Goal: Task Accomplishment & Management: Complete application form

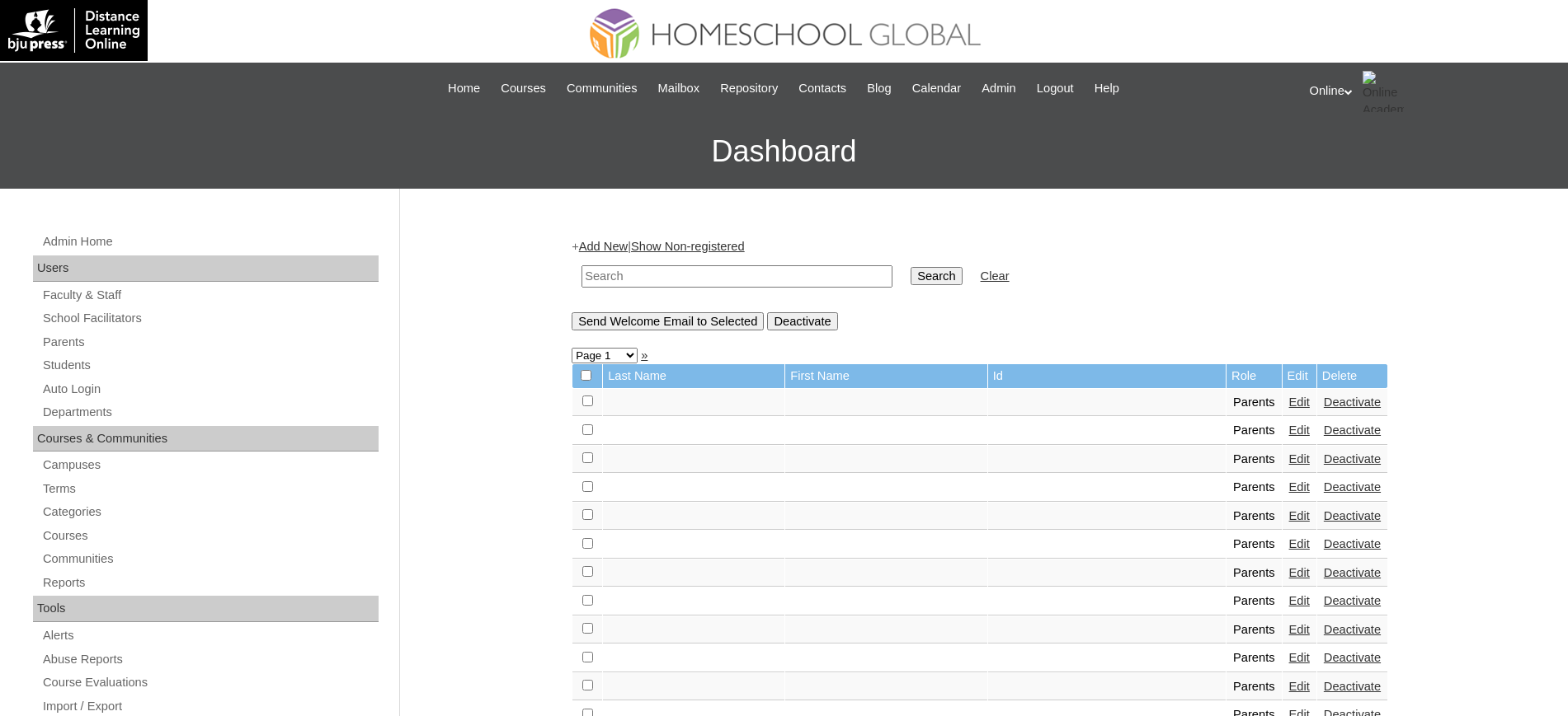
click at [665, 281] on input "text" at bounding box center [736, 276] width 311 height 22
type input "bobiles"
click at [911, 267] on input "Search" at bounding box center [936, 276] width 51 height 18
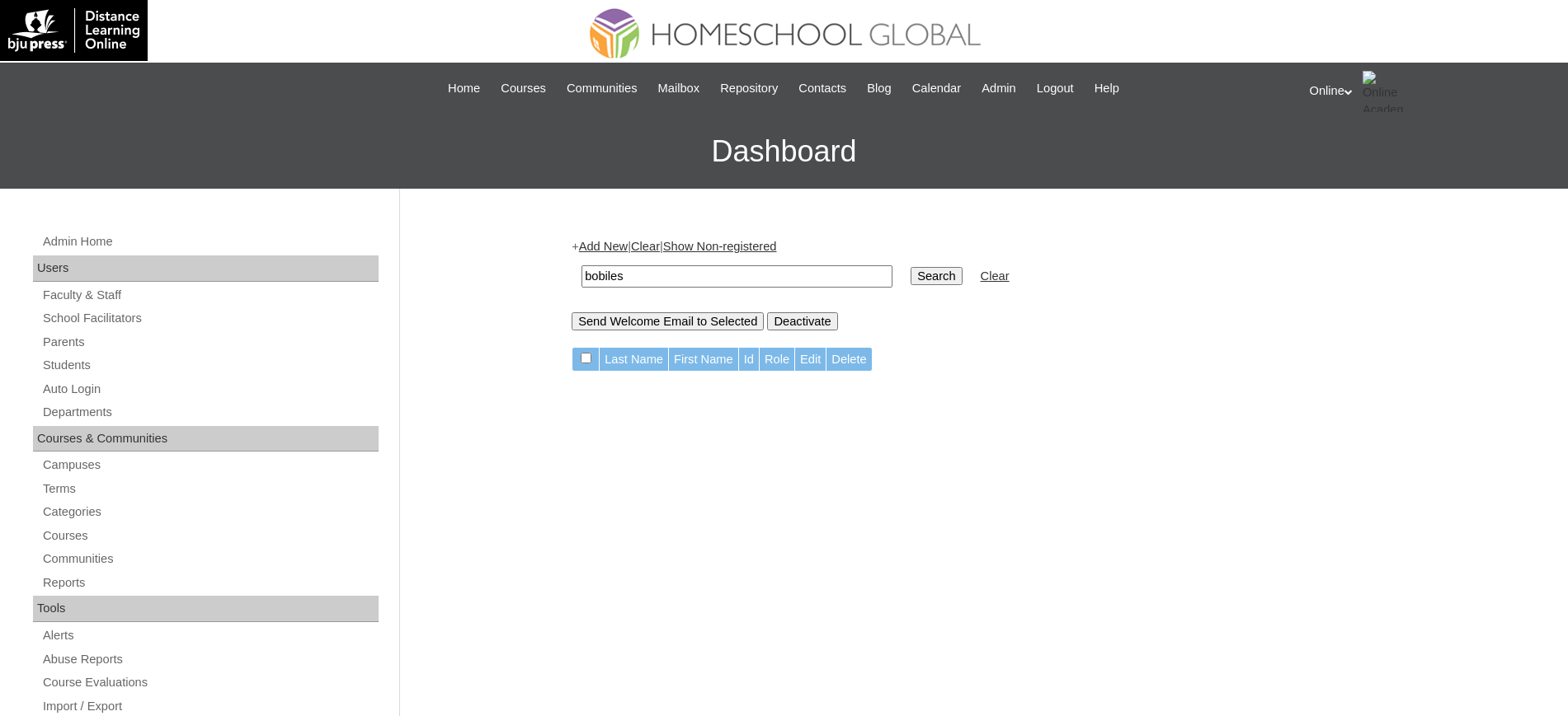
drag, startPoint x: 652, startPoint y: 280, endPoint x: 471, endPoint y: 255, distance: 182.7
type input "[PERSON_NAME]"
click at [911, 267] on input "Search" at bounding box center [936, 276] width 51 height 18
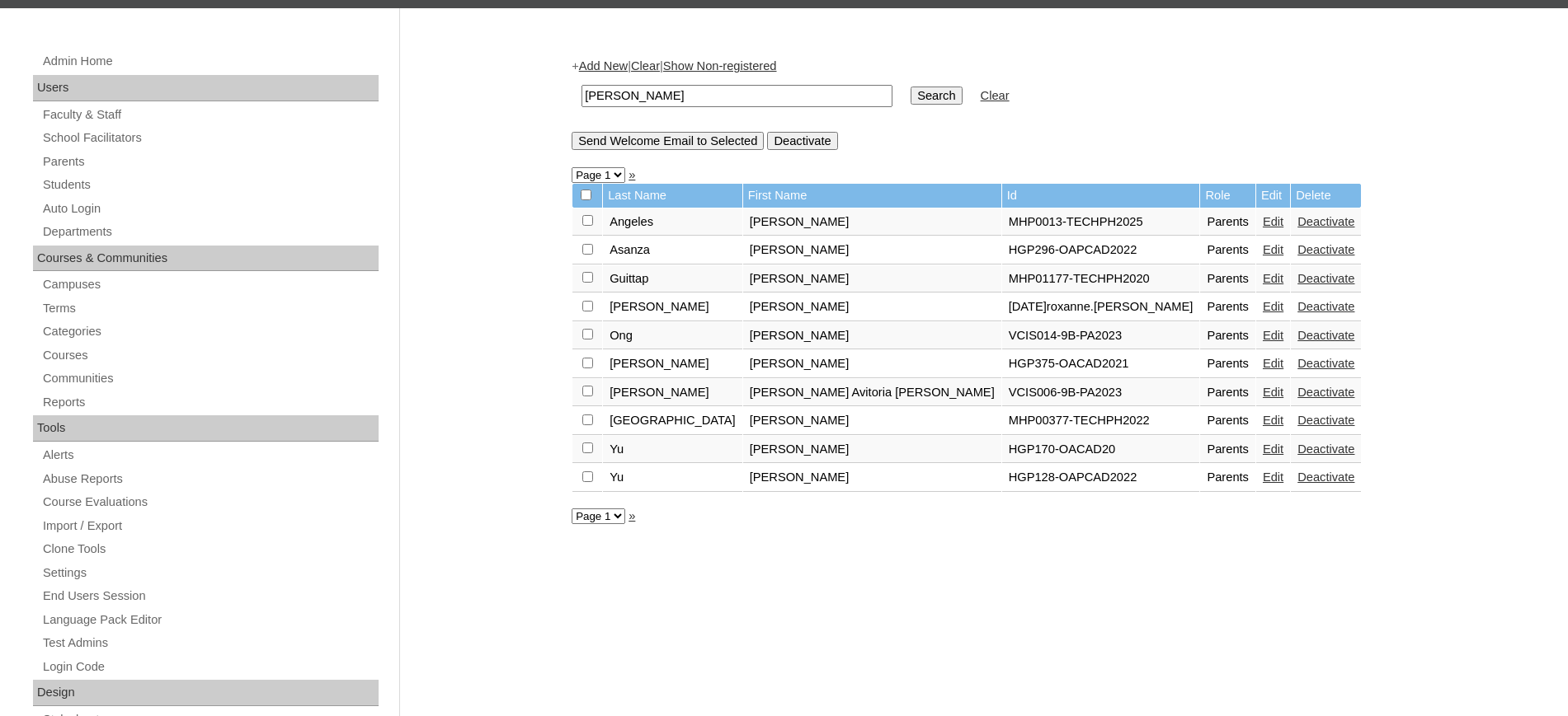
scroll to position [208, 0]
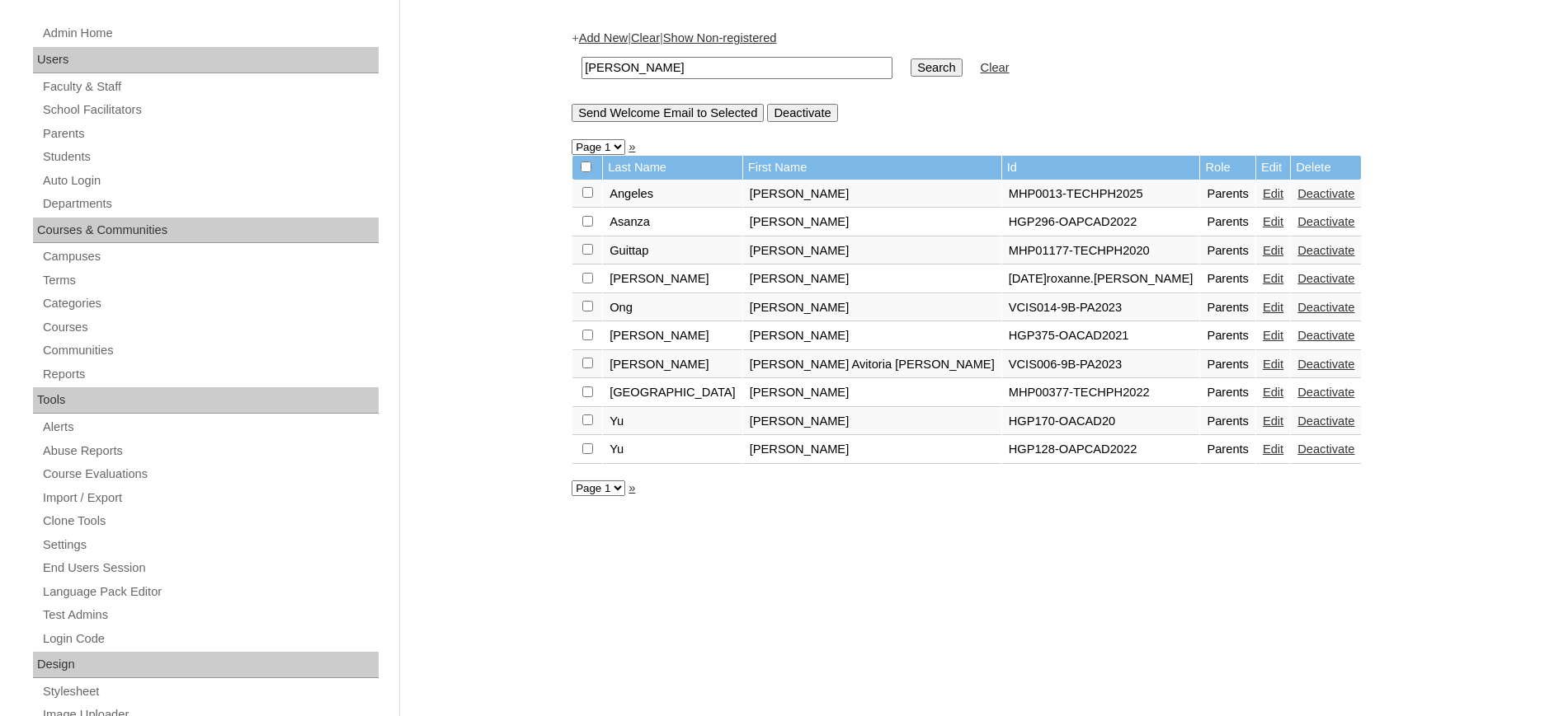
click at [633, 490] on link "»" at bounding box center [632, 488] width 7 height 13
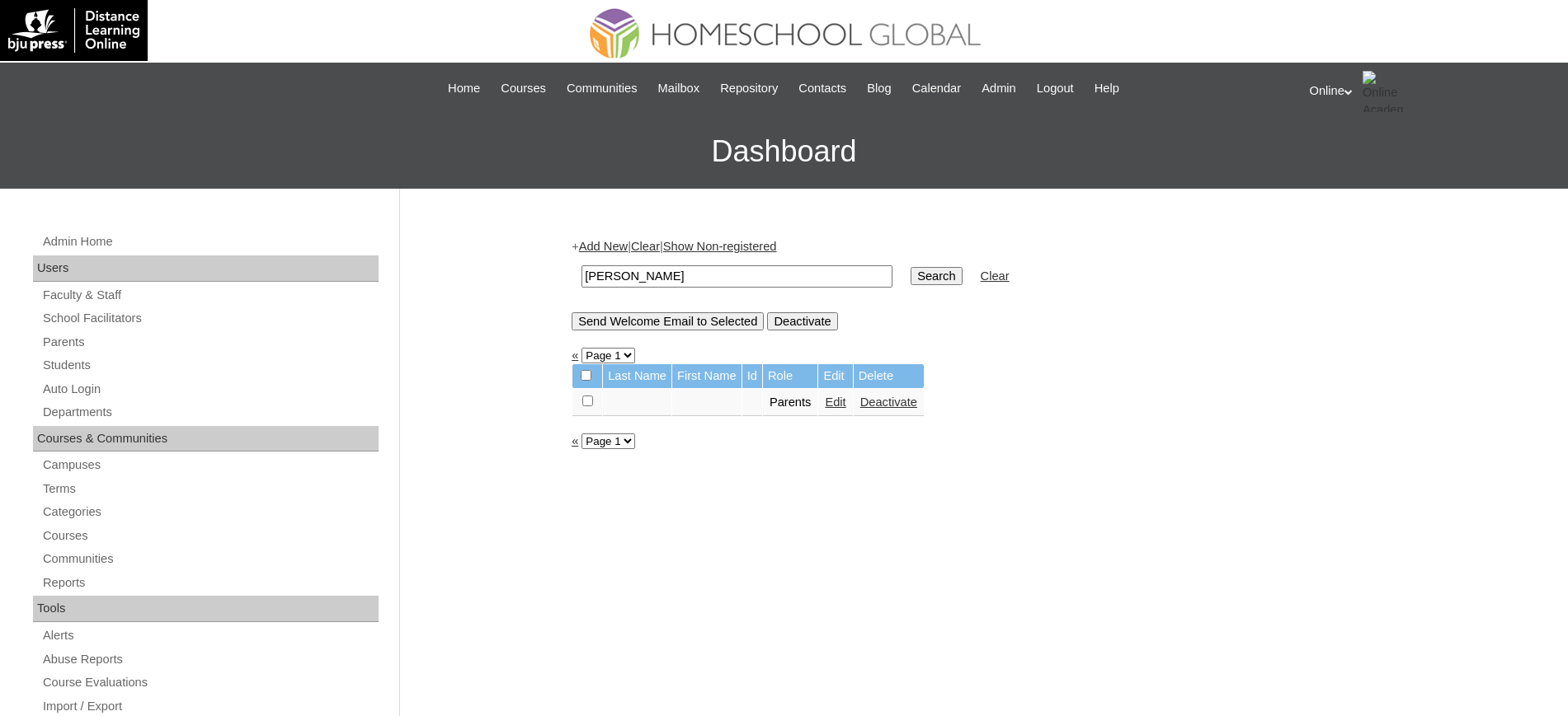
click at [603, 246] on link "Add New" at bounding box center [603, 246] width 49 height 13
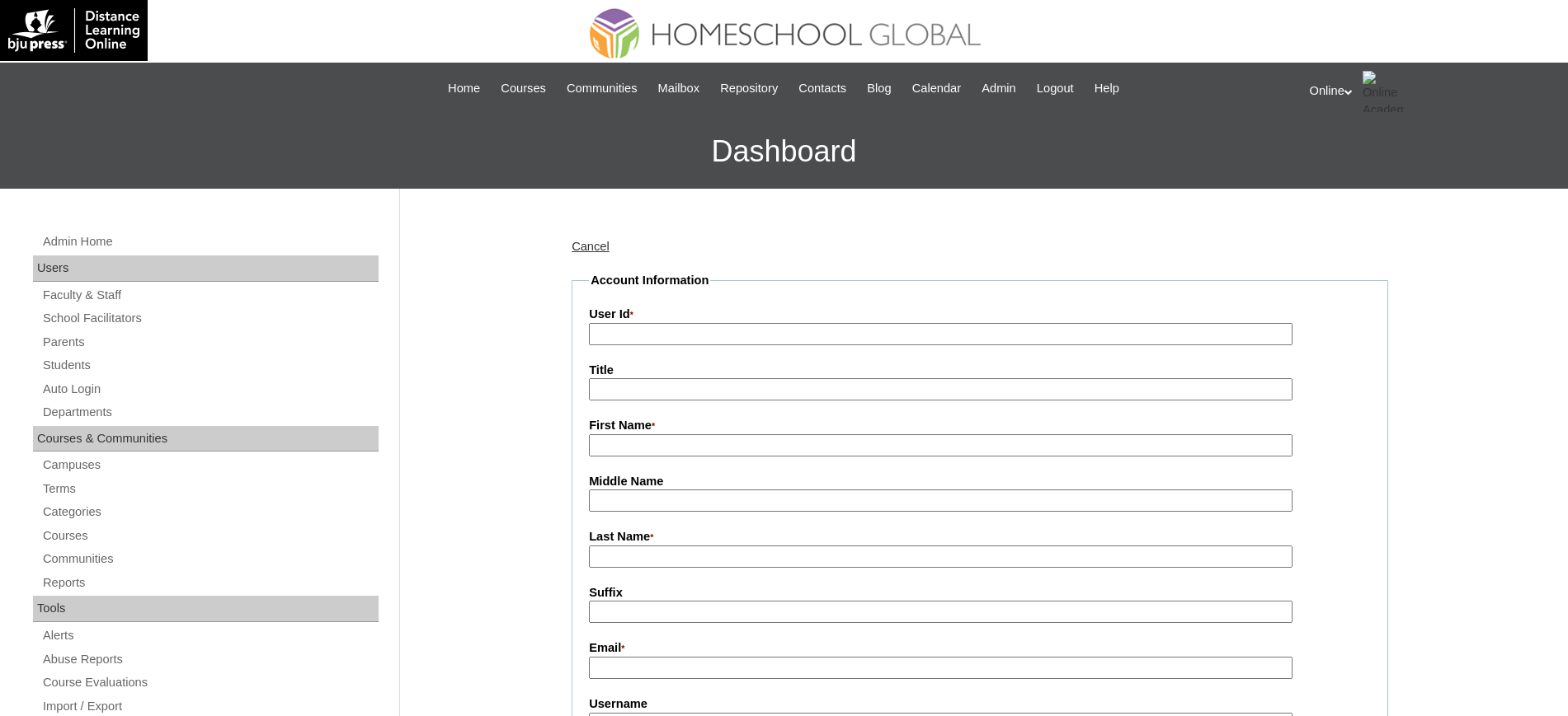
paste input "HGP0165-OACAD2025"
click at [659, 331] on input "HGP0165-OACAD2025" at bounding box center [940, 334] width 703 height 22
type input "HGP0165-OACAD2025"
paste input "Roxanne"
click at [691, 444] on input "Roxanne" at bounding box center [940, 446] width 703 height 22
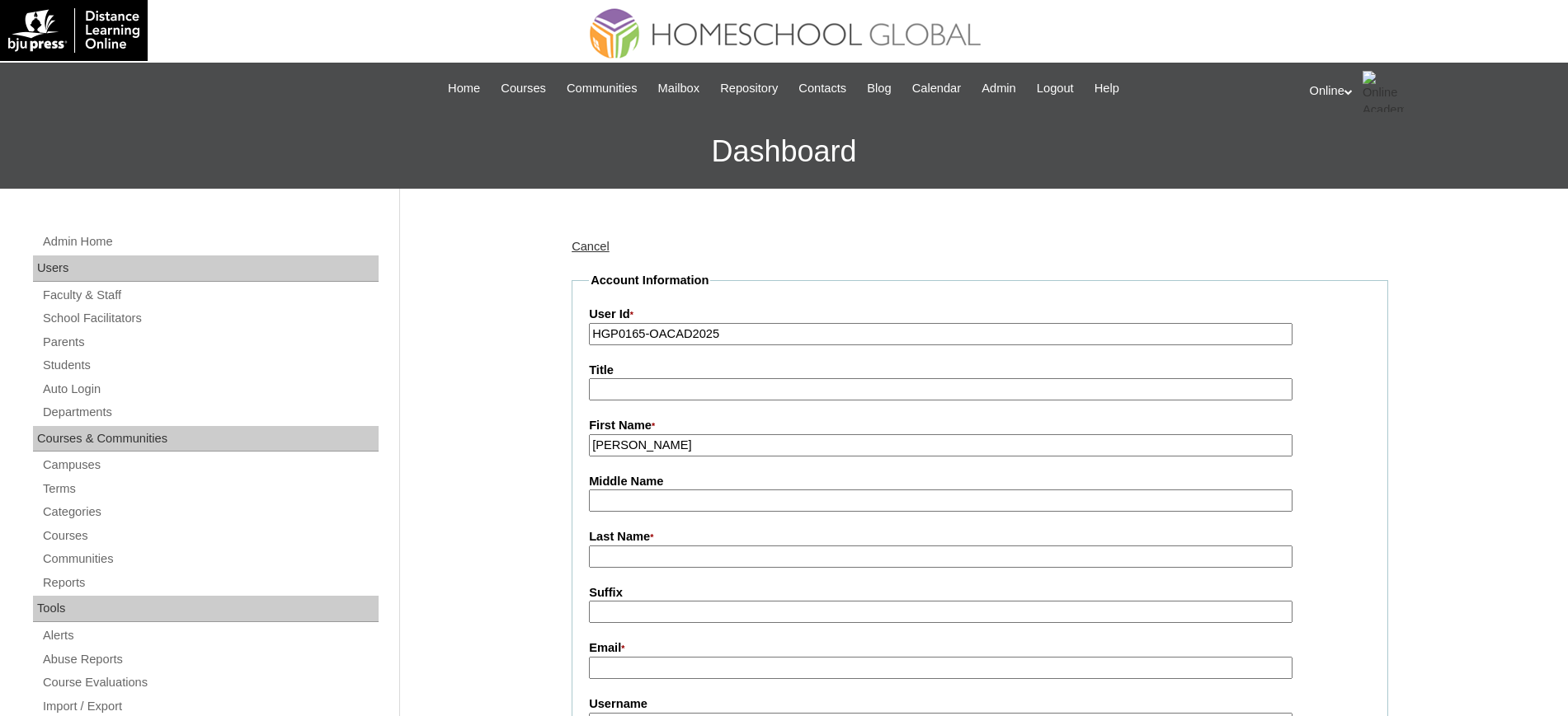
type input "Roxanne"
paste input "Delos Santos"
click at [679, 566] on input "Delos Santos" at bounding box center [940, 557] width 703 height 22
type input "Delos Santos"
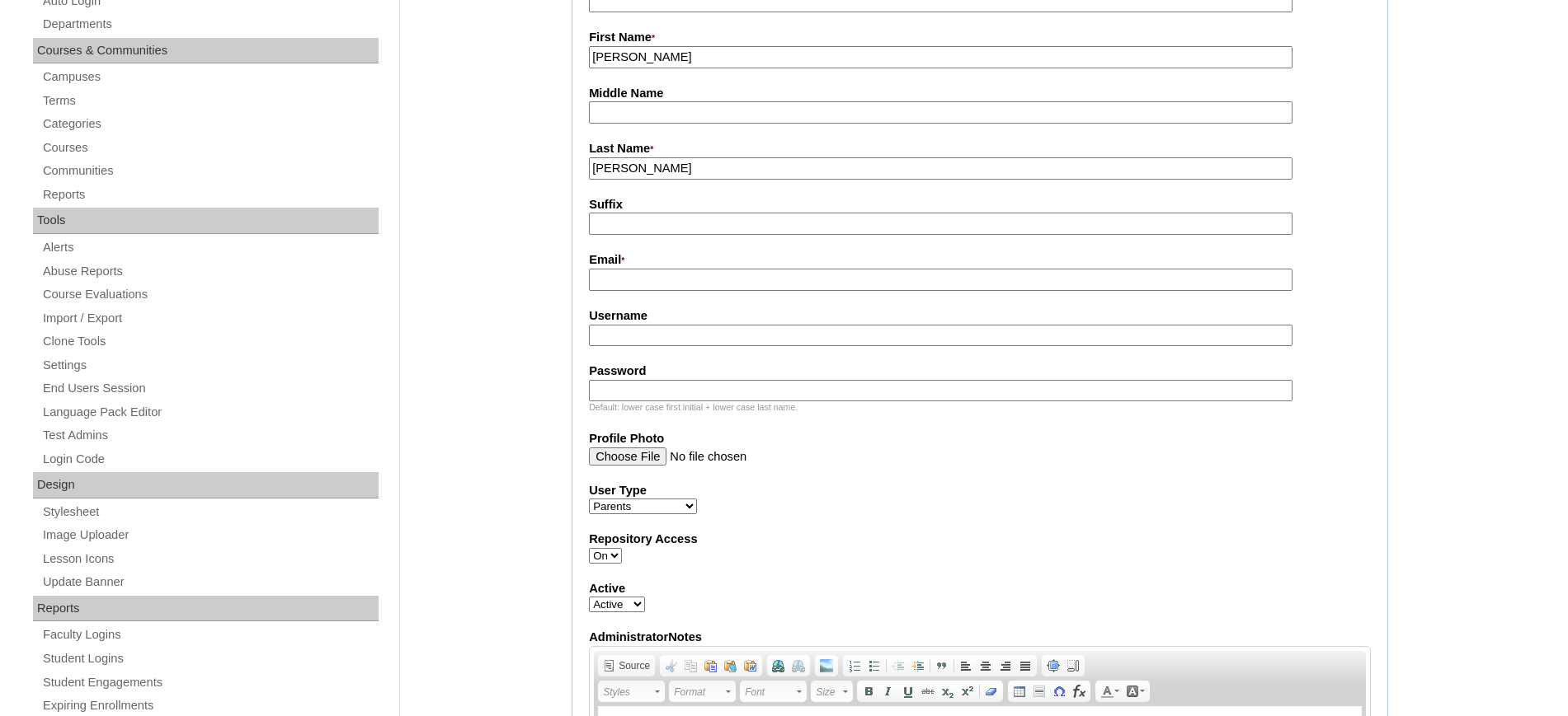
scroll to position [416, 0]
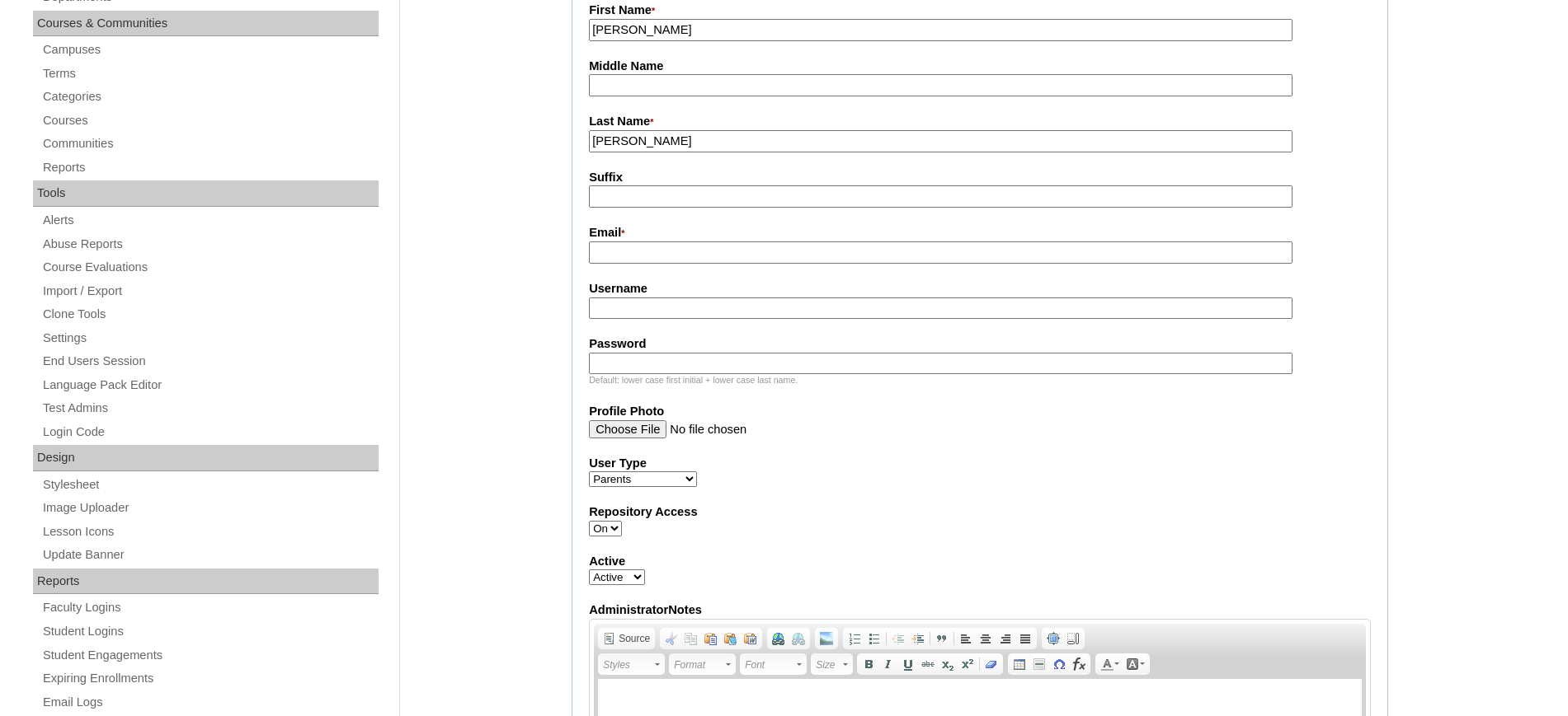
paste input "ds.anne@yahoo.com"
click at [657, 255] on input "ds.anne@yahoo.com" at bounding box center [940, 252] width 703 height 22
type input "ds.anne@yahoo.com"
paste input "abouassi2025"
click at [723, 304] on input "abouassi2025" at bounding box center [940, 309] width 703 height 22
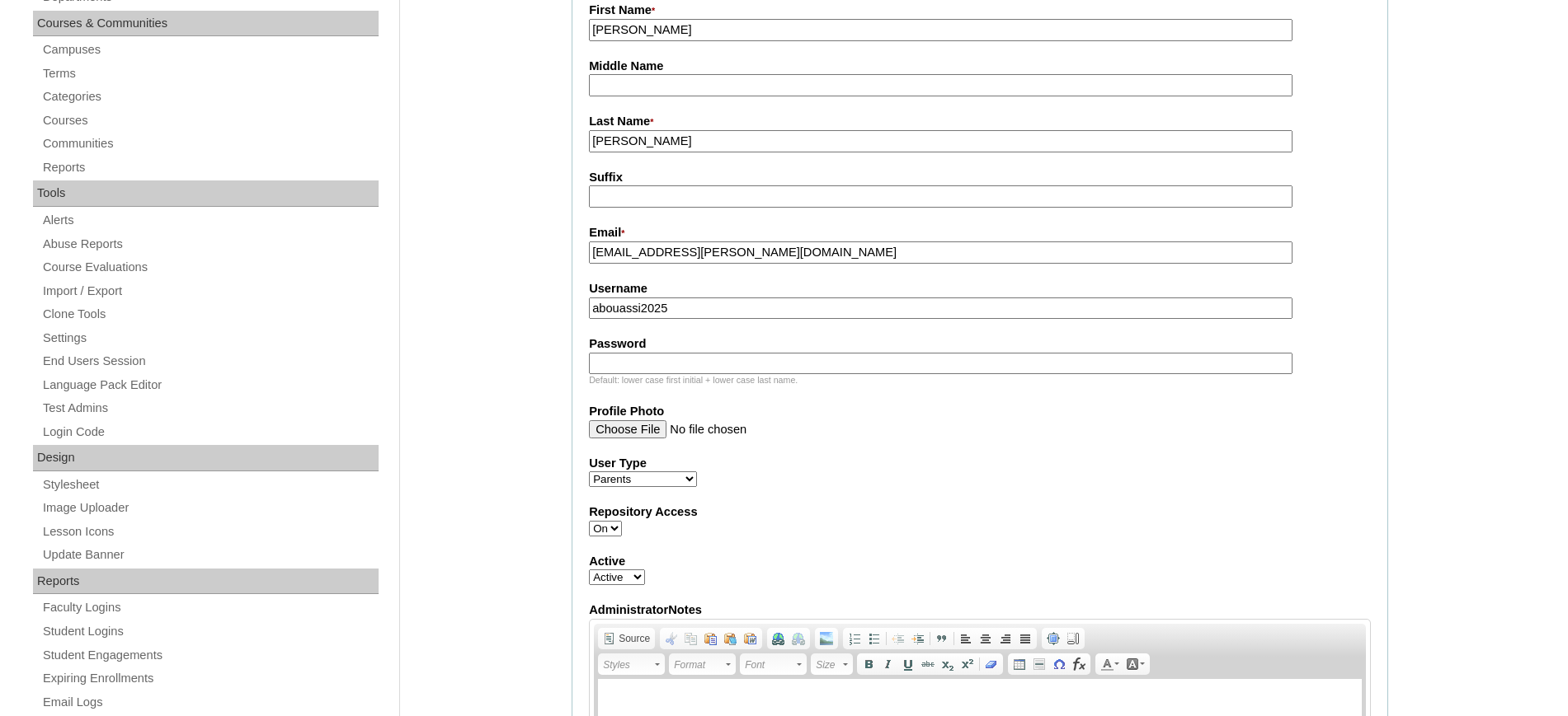
type input "abouassi2025"
paste input "LkmJh"
click at [627, 367] on input "LkmJh" at bounding box center [940, 363] width 703 height 22
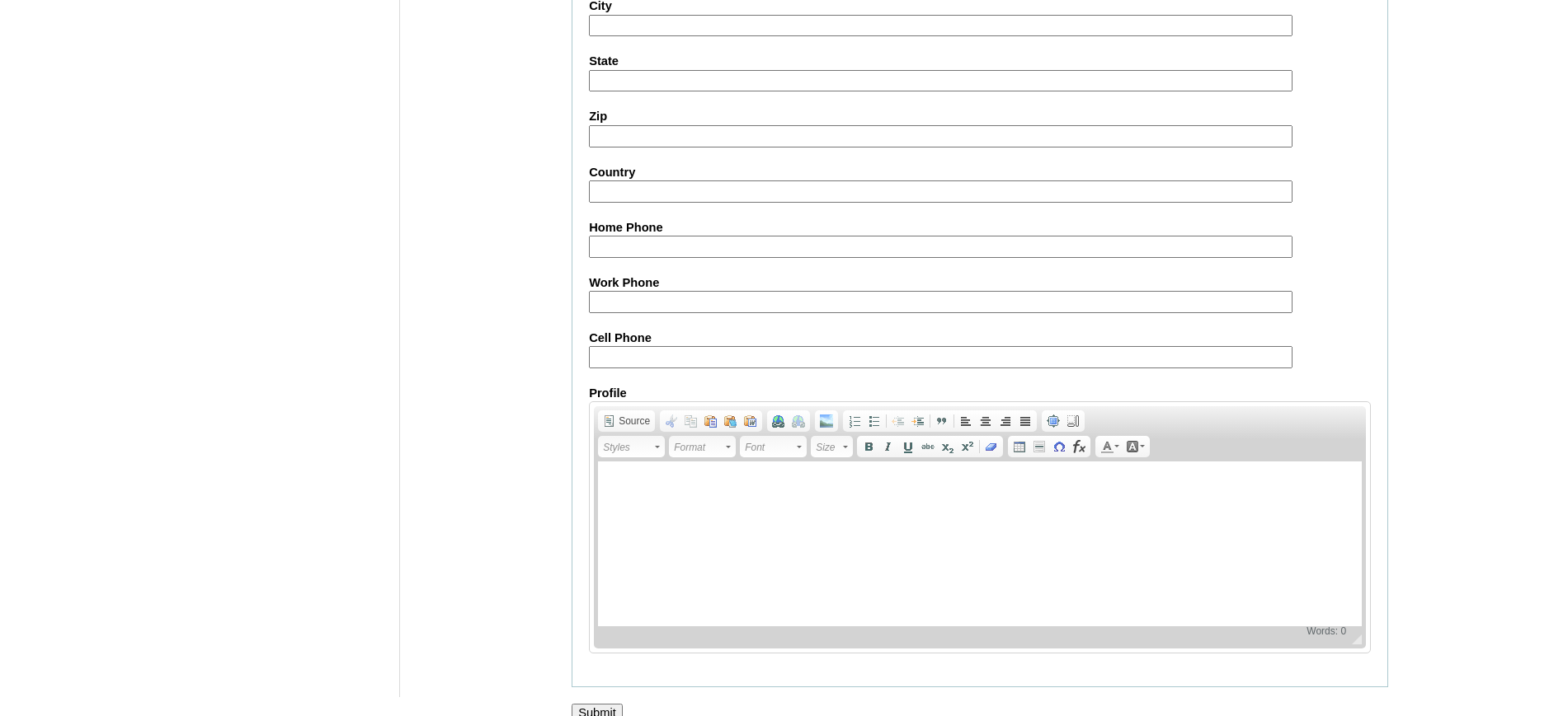
scroll to position [1511, 0]
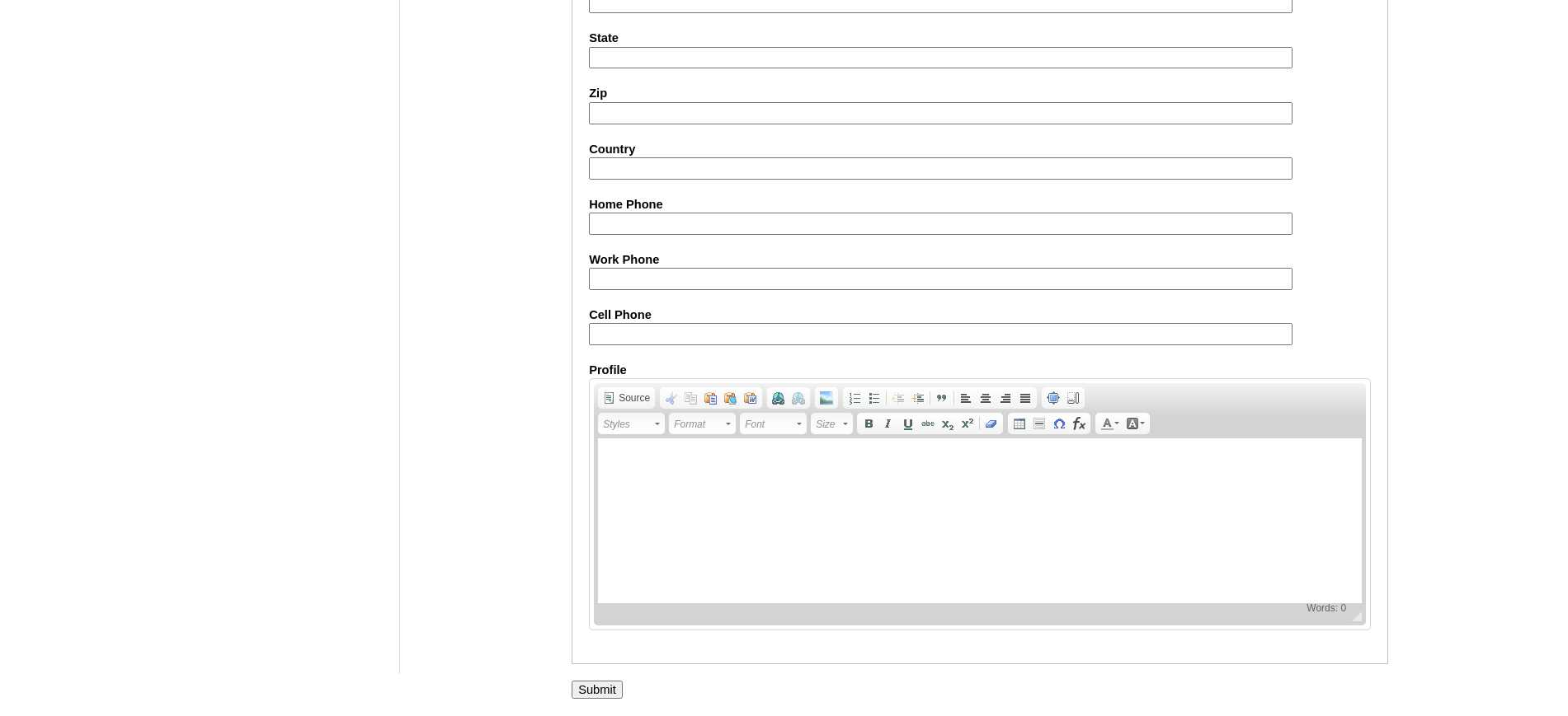
type input "LkmJh"
click at [603, 688] on input "Submit" at bounding box center [597, 690] width 51 height 18
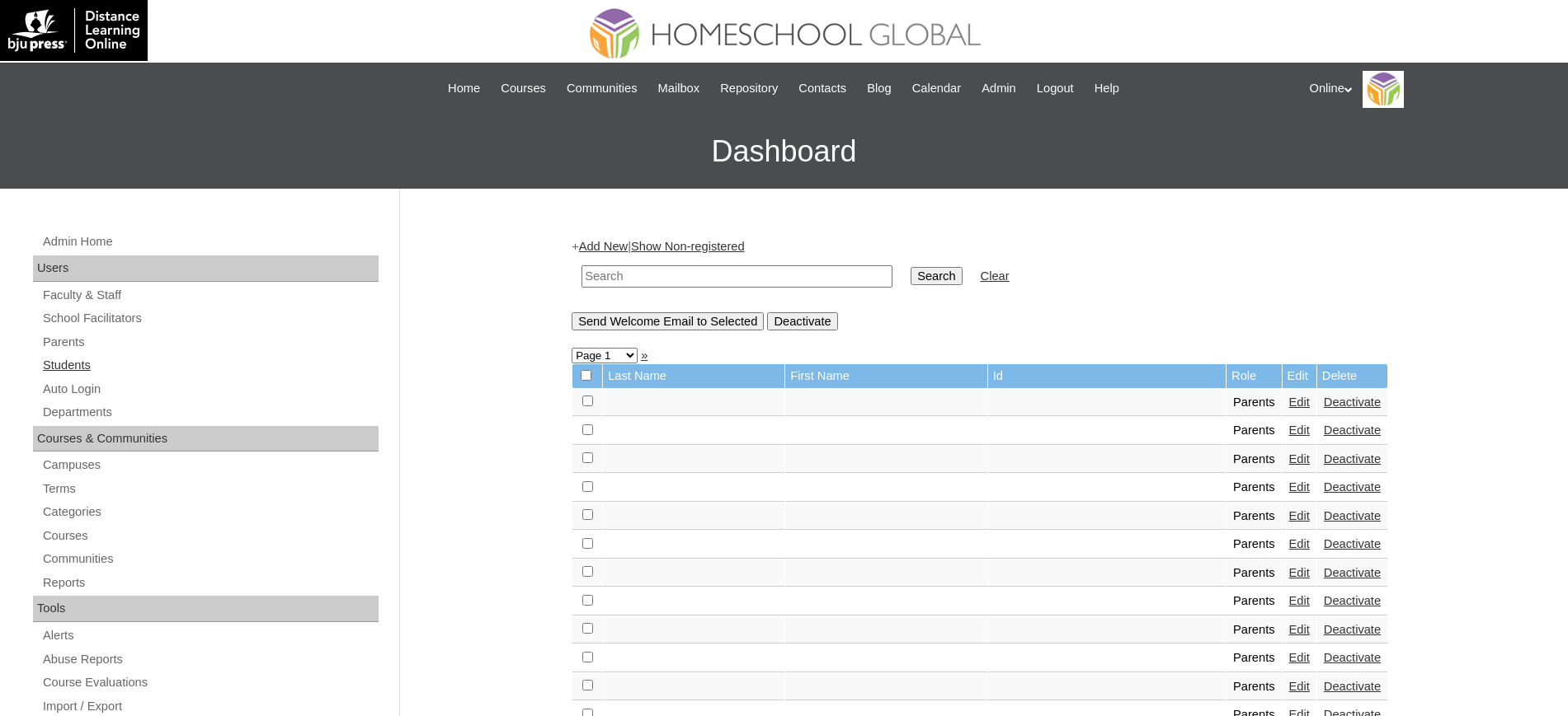
click at [73, 366] on link "Students" at bounding box center [210, 365] width 337 height 21
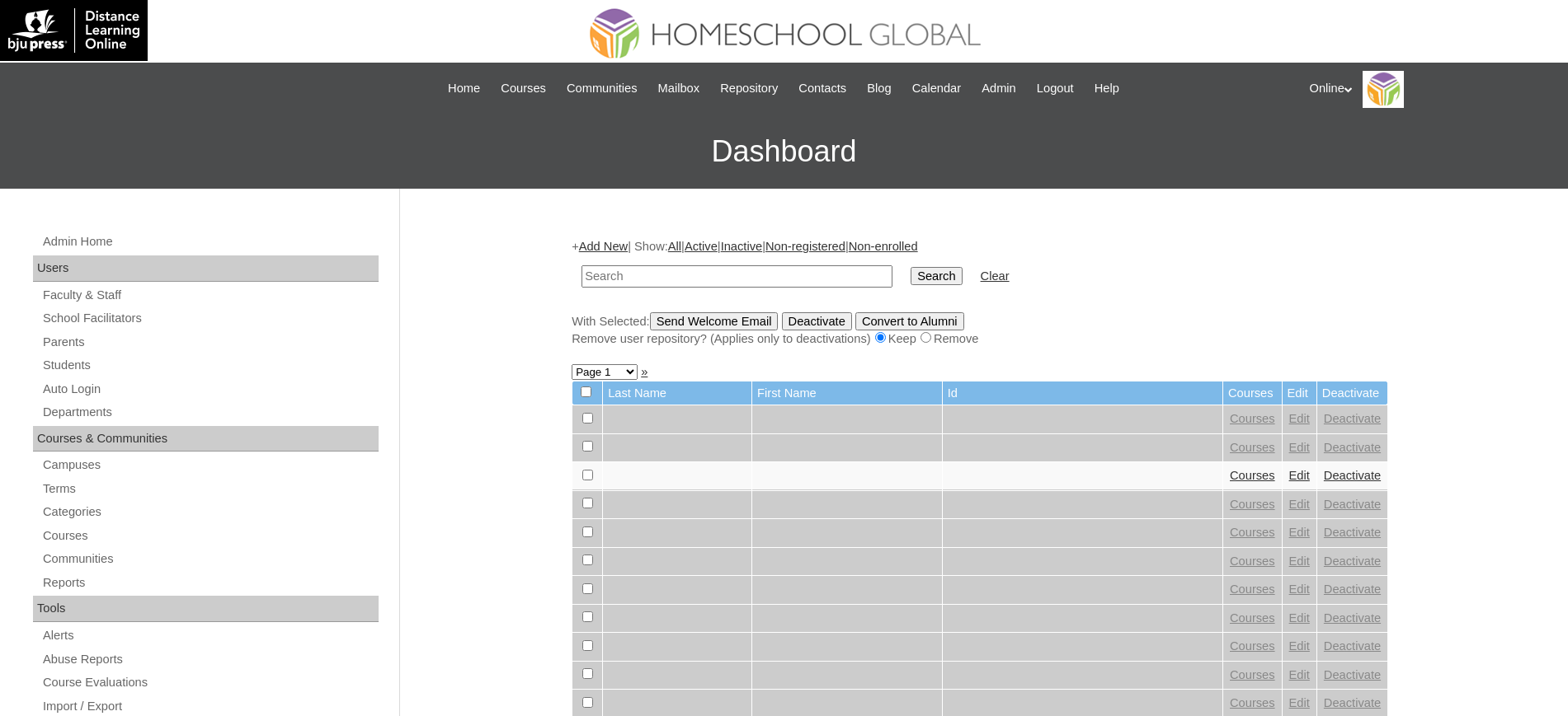
click at [622, 245] on link "Add New" at bounding box center [603, 246] width 49 height 13
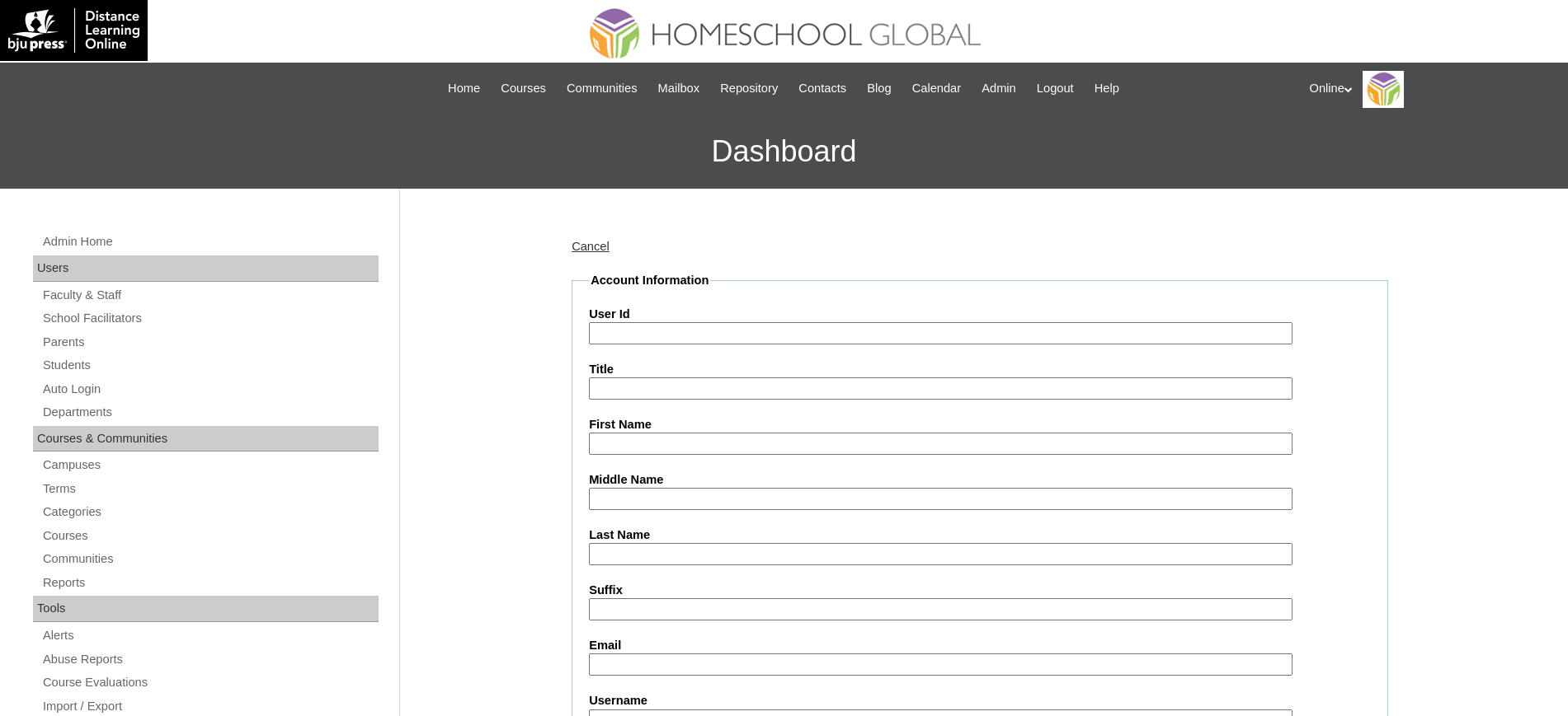
click at [667, 334] on input "User Id" at bounding box center [940, 333] width 703 height 22
paste input "HG201OACAD2025"
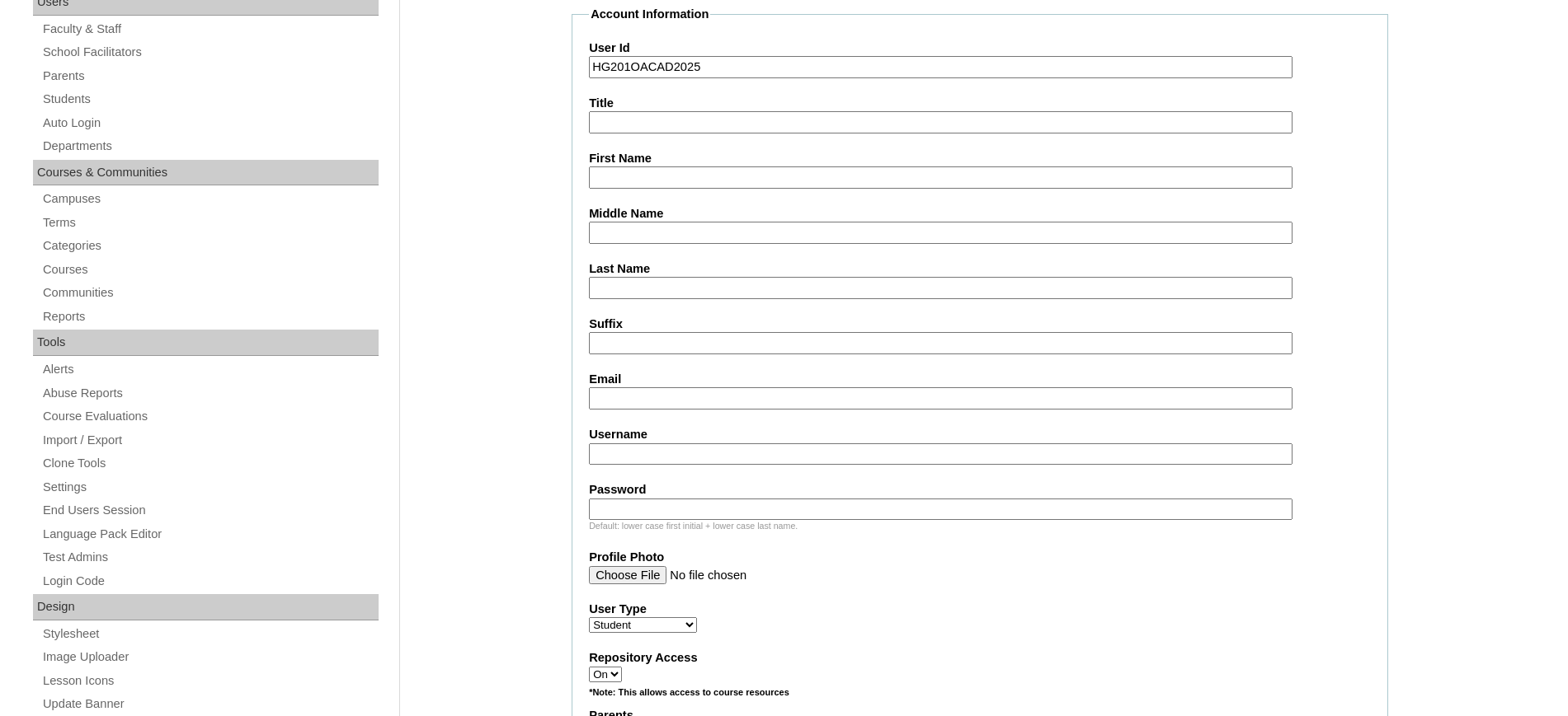
scroll to position [271, 0]
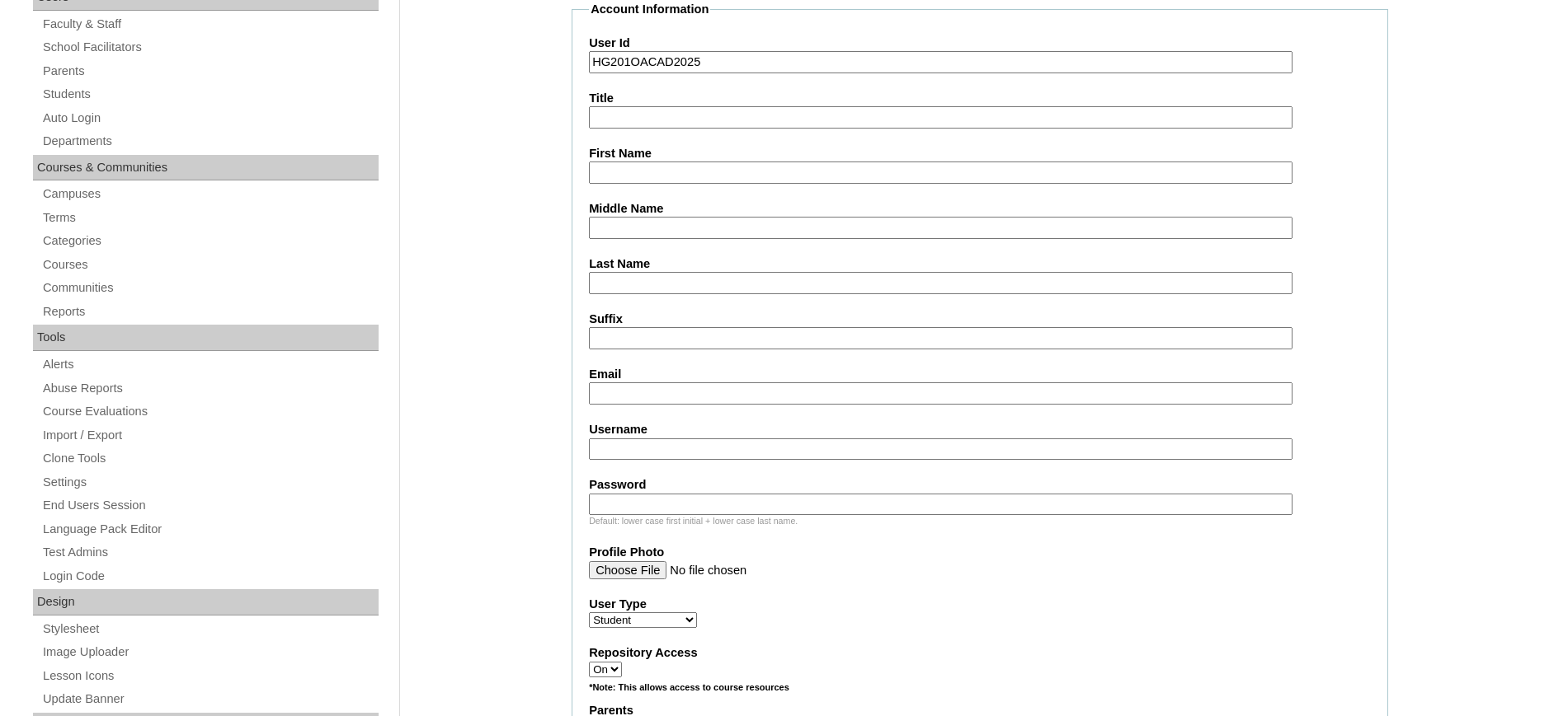
type input "HG201OACAD2025"
paste input "Alexander Lewis"
click at [612, 178] on input "Alexander Lewis" at bounding box center [940, 173] width 703 height 22
type input "Alexander Lewis"
click at [649, 281] on input "Last Name" at bounding box center [940, 283] width 703 height 22
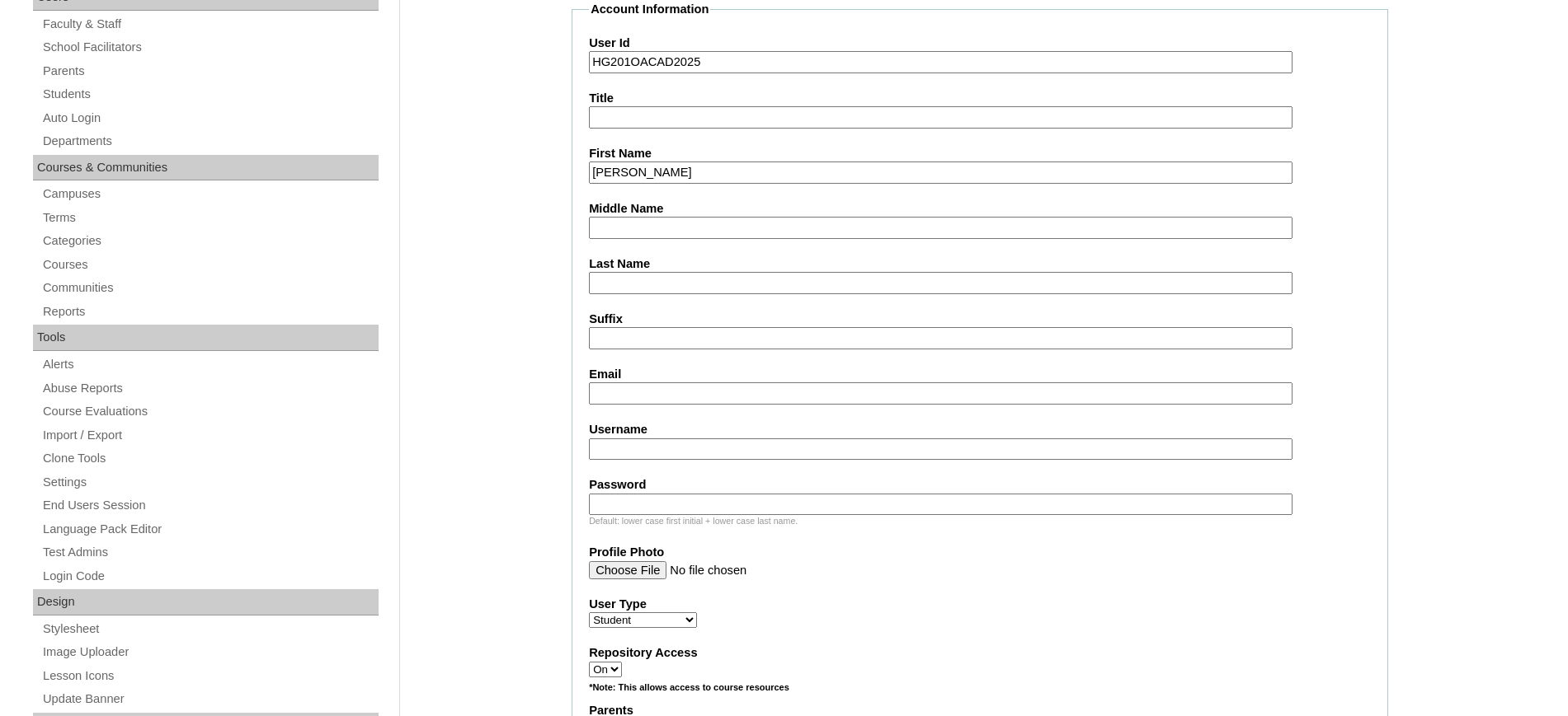
paste input "Abou Assi"
type input "Abou Assi"
paste input "ds.anne@yahoo.com"
click at [664, 394] on input "ds.anne@yahoo.com" at bounding box center [940, 393] width 703 height 22
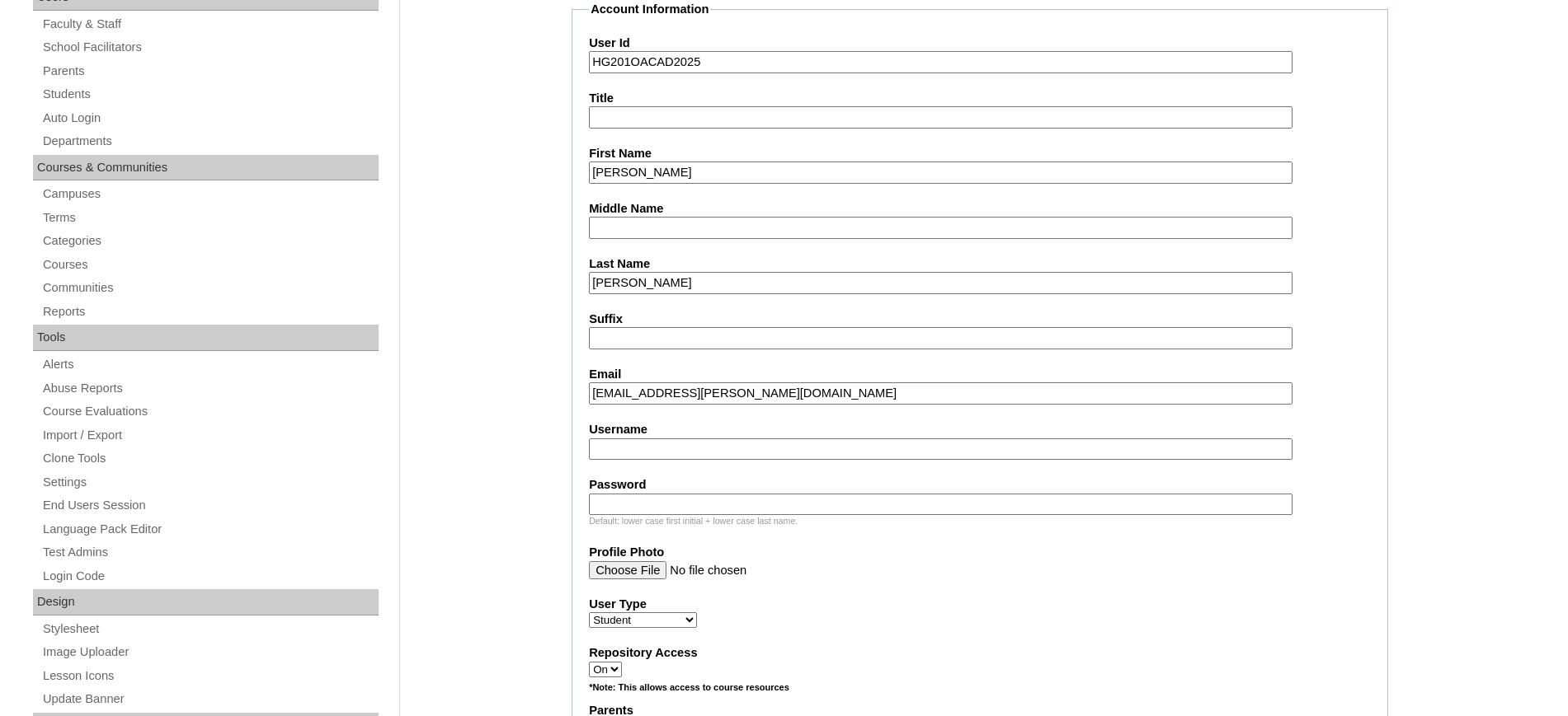
type input "ds.anne@yahoo.com"
paste input "alexander.abouassi2025"
click at [669, 451] on input "Username" at bounding box center [940, 450] width 703 height 22
type input "alexander.abouassi2025"
paste input "oUyTr"
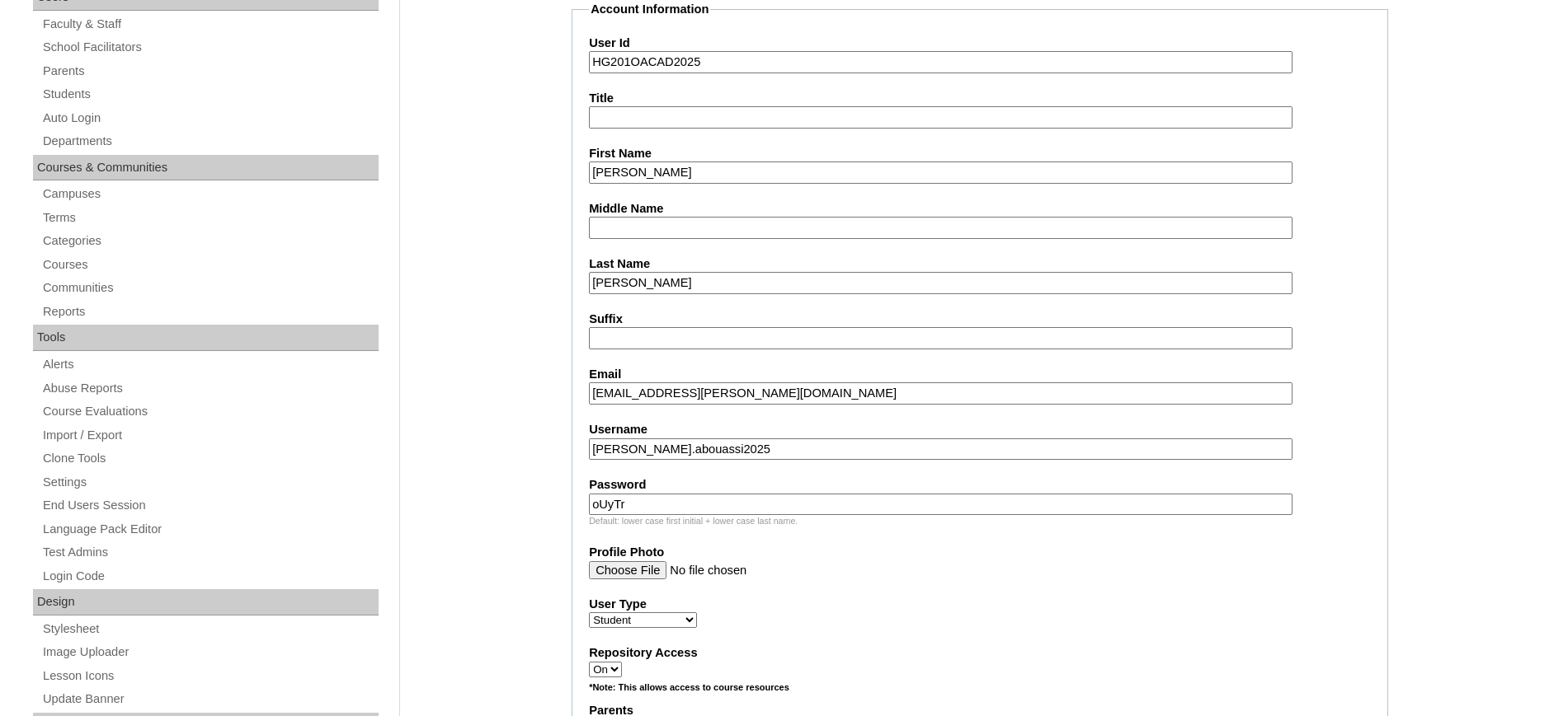
click at [711, 498] on input "oUyTr" at bounding box center [940, 504] width 703 height 22
type input "oUyTr"
click at [926, 562] on input "Profile Photo" at bounding box center [940, 571] width 703 height 18
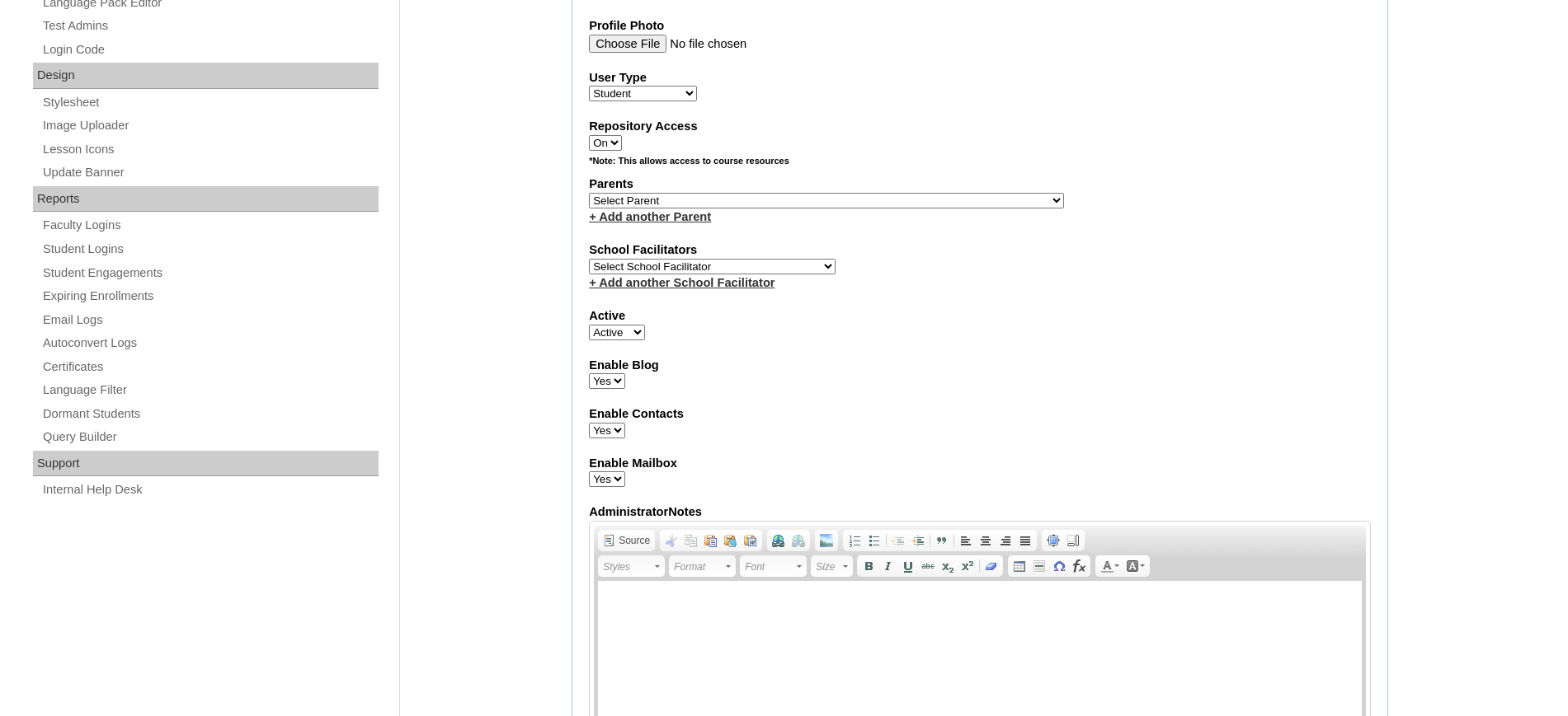
scroll to position [799, 0]
click at [672, 270] on select "Select School Facilitator Norman Añain Ruffa Abadijas Mary Abella Gloryfe Abion…" at bounding box center [711, 265] width 247 height 16
select select "32656"
click at [589, 258] on select "Select School Facilitator Norman Añain Ruffa Abadijas Mary Abella Gloryfe Abion…" at bounding box center [711, 265] width 247 height 16
click at [721, 212] on div "+ Add another Parent" at bounding box center [979, 216] width 782 height 17
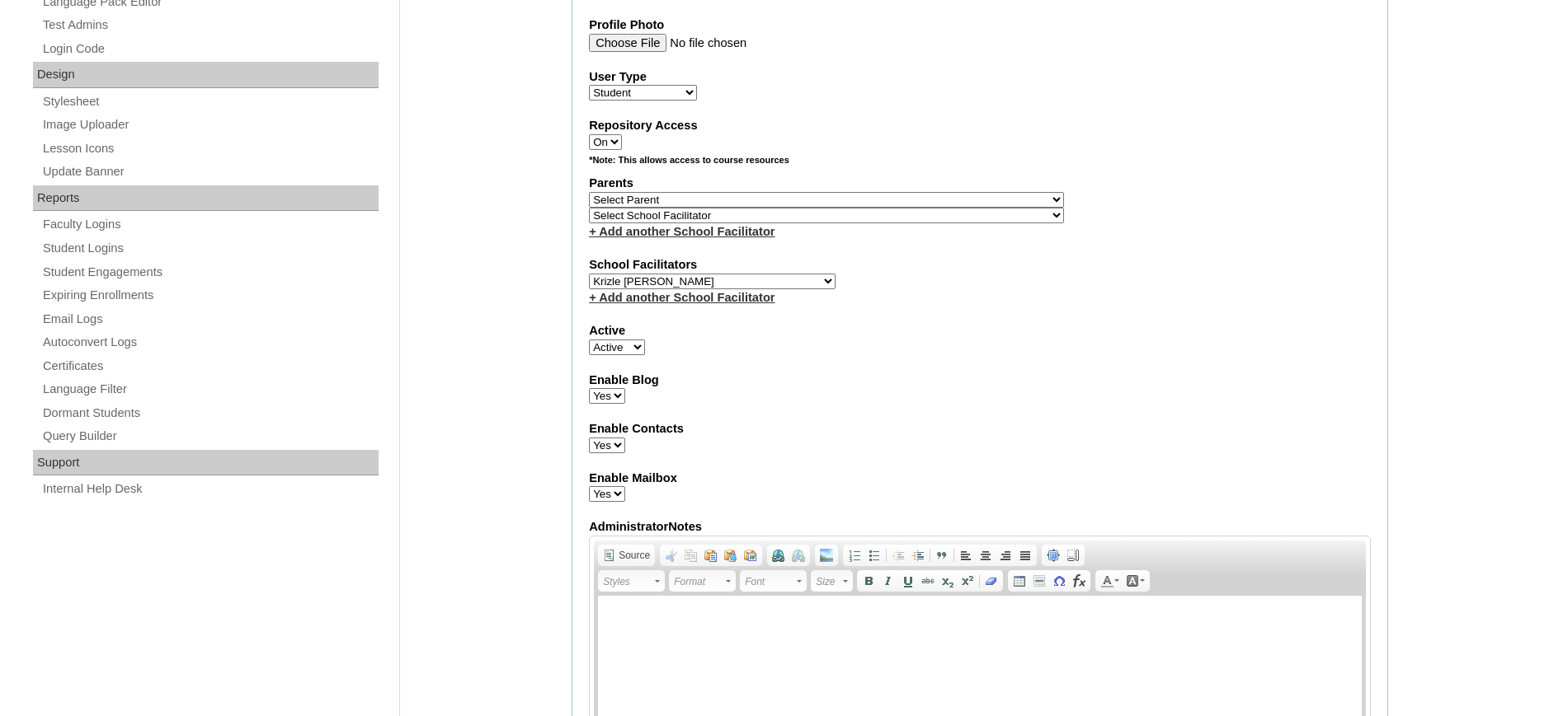
click at [743, 196] on select "Select Parent , , , , , , , , , , , , , , , , , , , , , , , , , , , , , , , , ,…" at bounding box center [826, 199] width 475 height 16
click at [710, 195] on select "Select Parent , , , , , , , , , , , , , , , , , , , , , , , , , , , , , , , , ,…" at bounding box center [826, 199] width 475 height 16
select select "43548"
click at [589, 192] on select "Select Parent , , , , , , , , , , , , , , , , , , , , , , , , , , , , , , , , ,…" at bounding box center [826, 199] width 475 height 16
click at [835, 397] on div "Enable Blog Yes No" at bounding box center [979, 388] width 782 height 33
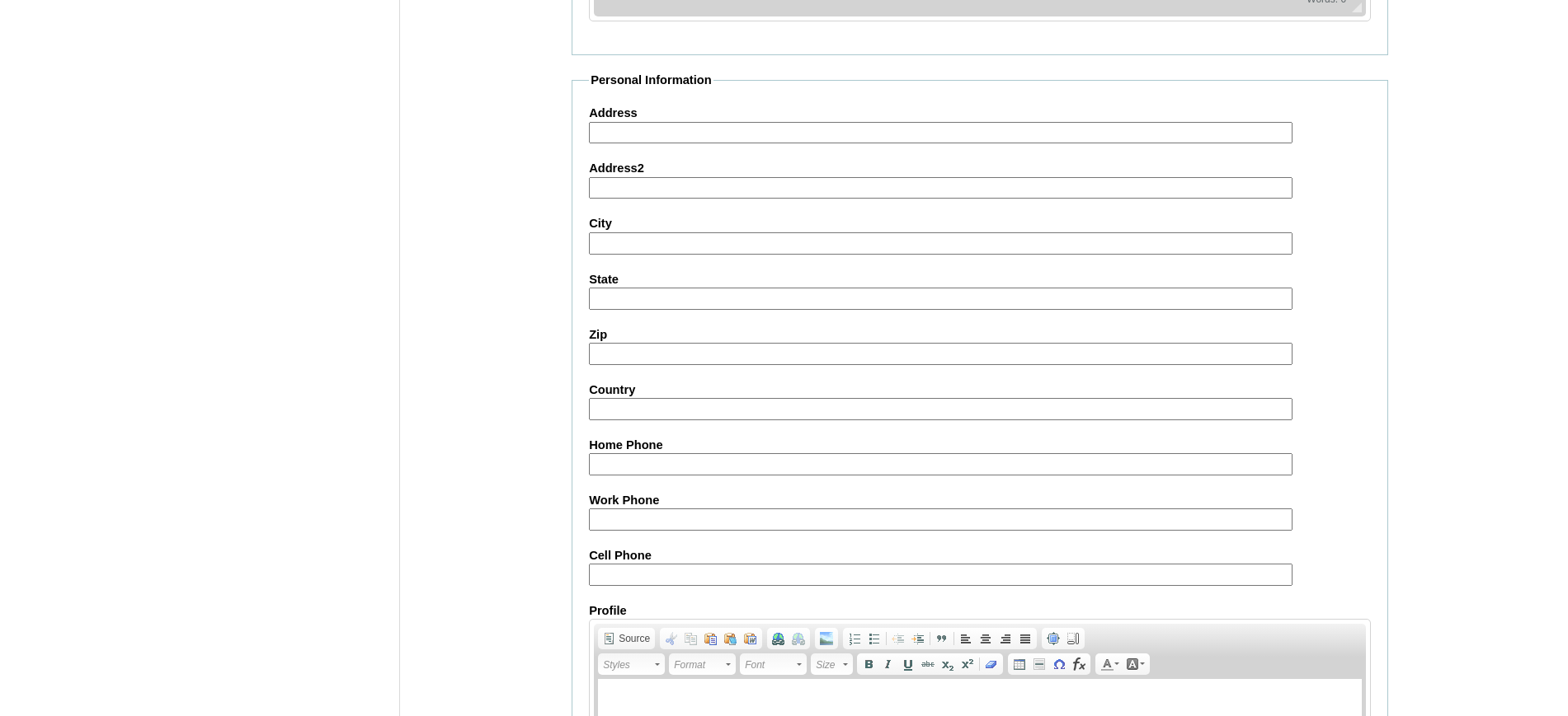
scroll to position [1808, 0]
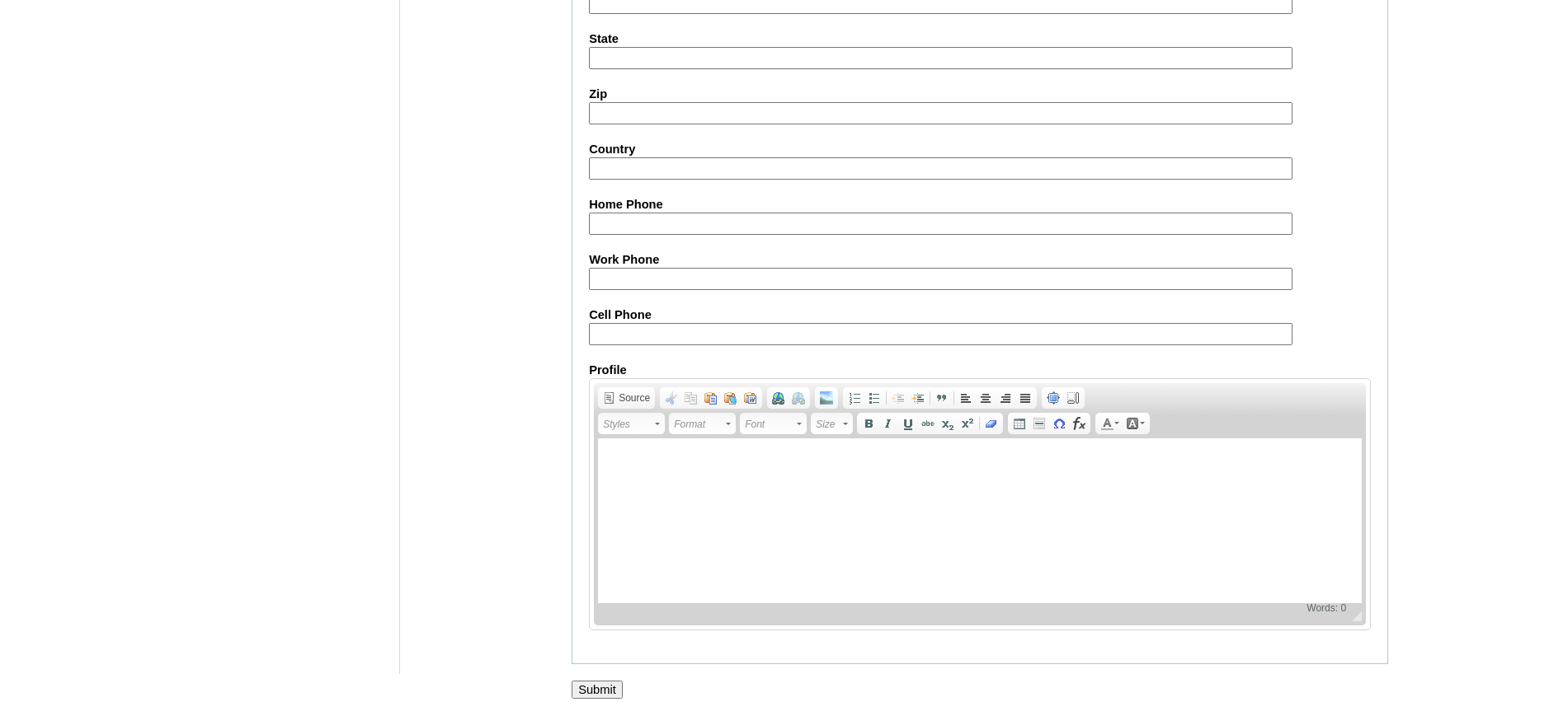
click at [602, 685] on input "Submit" at bounding box center [597, 690] width 51 height 18
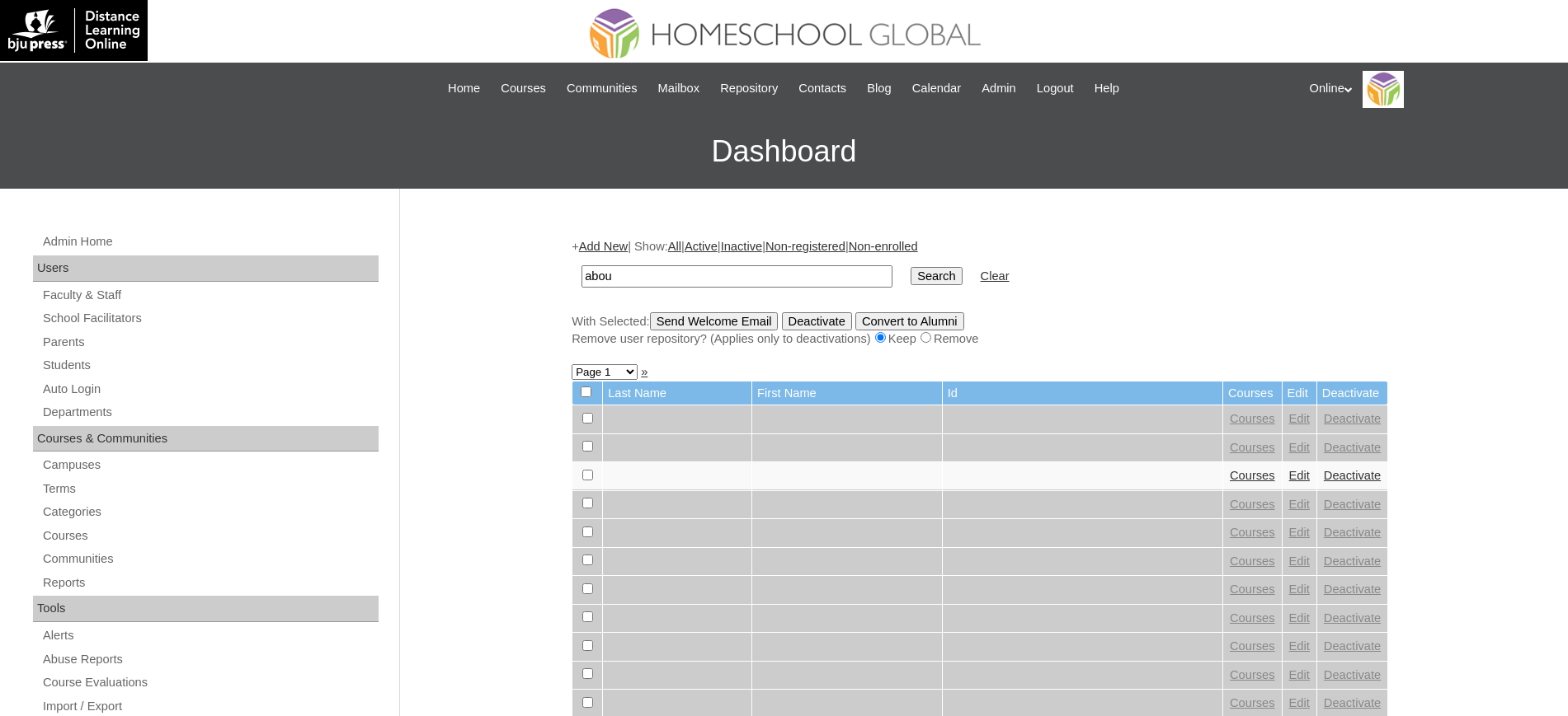
type input "abou"
click at [911, 267] on input "Search" at bounding box center [936, 276] width 51 height 18
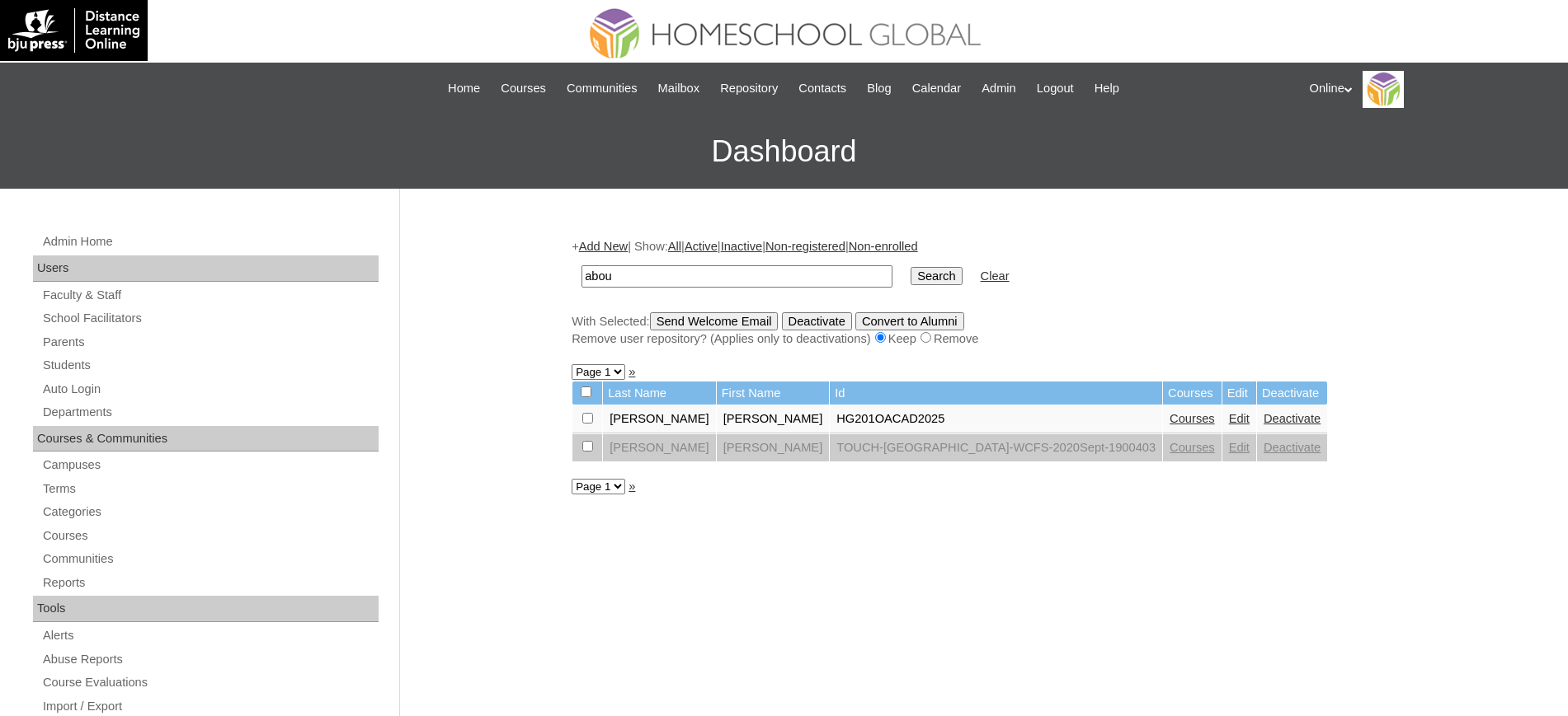
click at [1170, 420] on link "Courses" at bounding box center [1192, 419] width 46 height 13
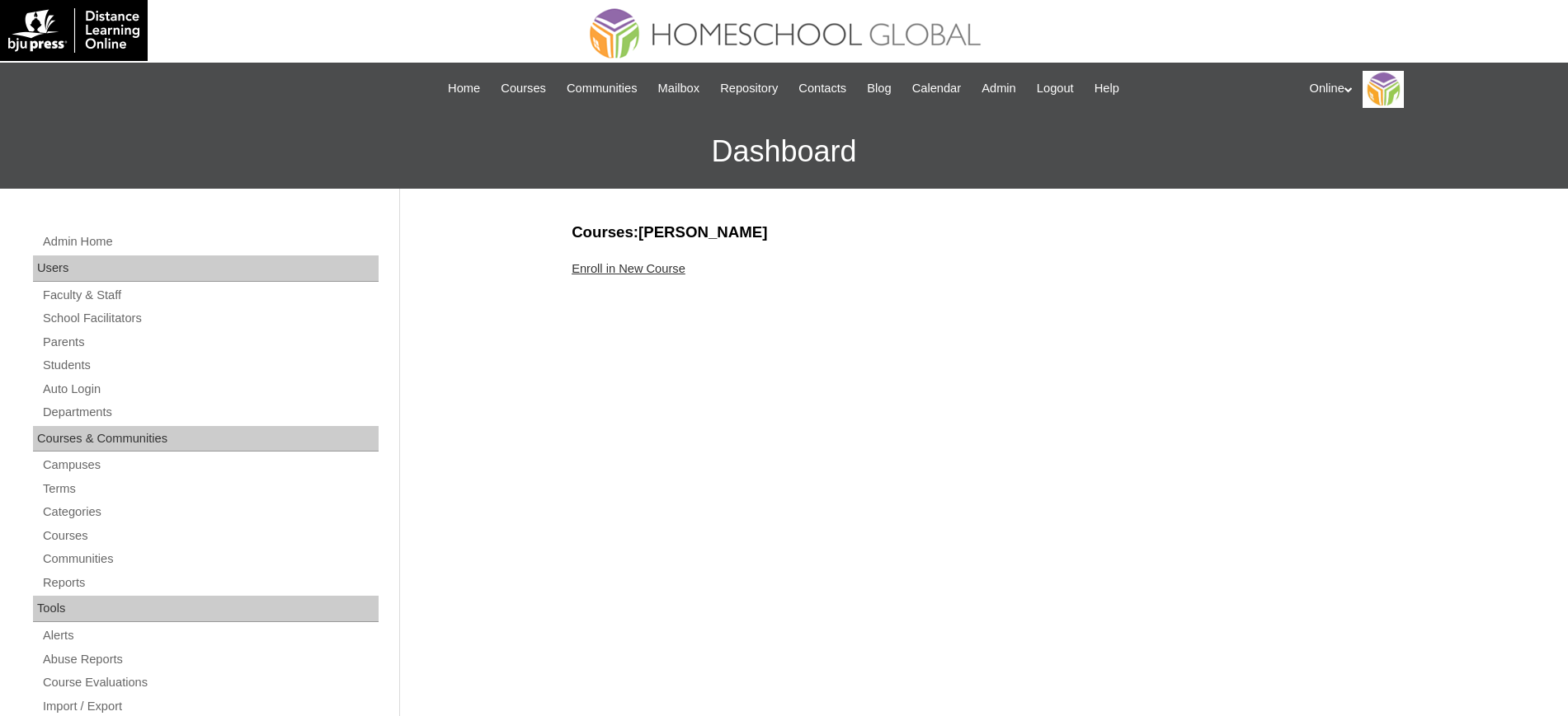
click at [618, 264] on link "Enroll in New Course" at bounding box center [628, 269] width 114 height 13
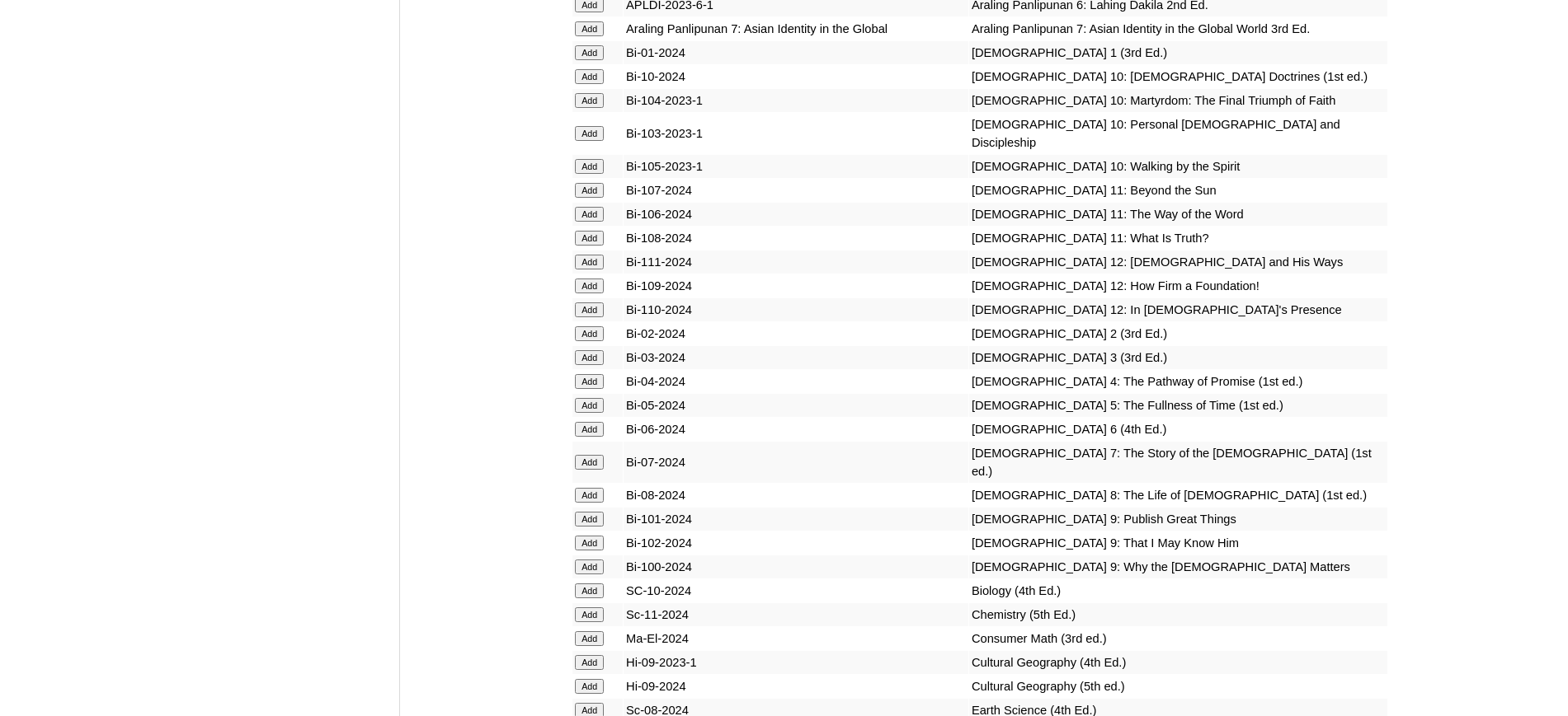
scroll to position [4000, 0]
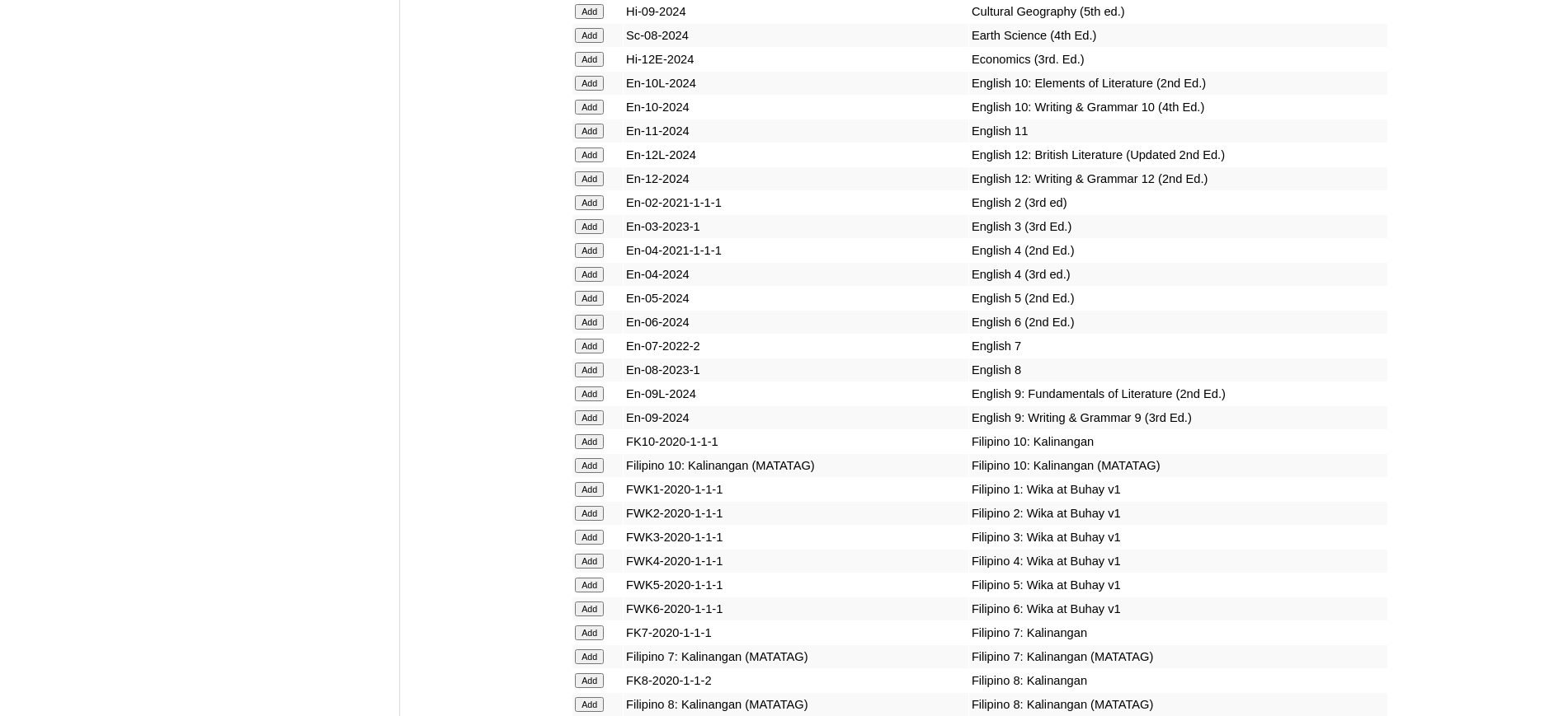
scroll to position [4656, 0]
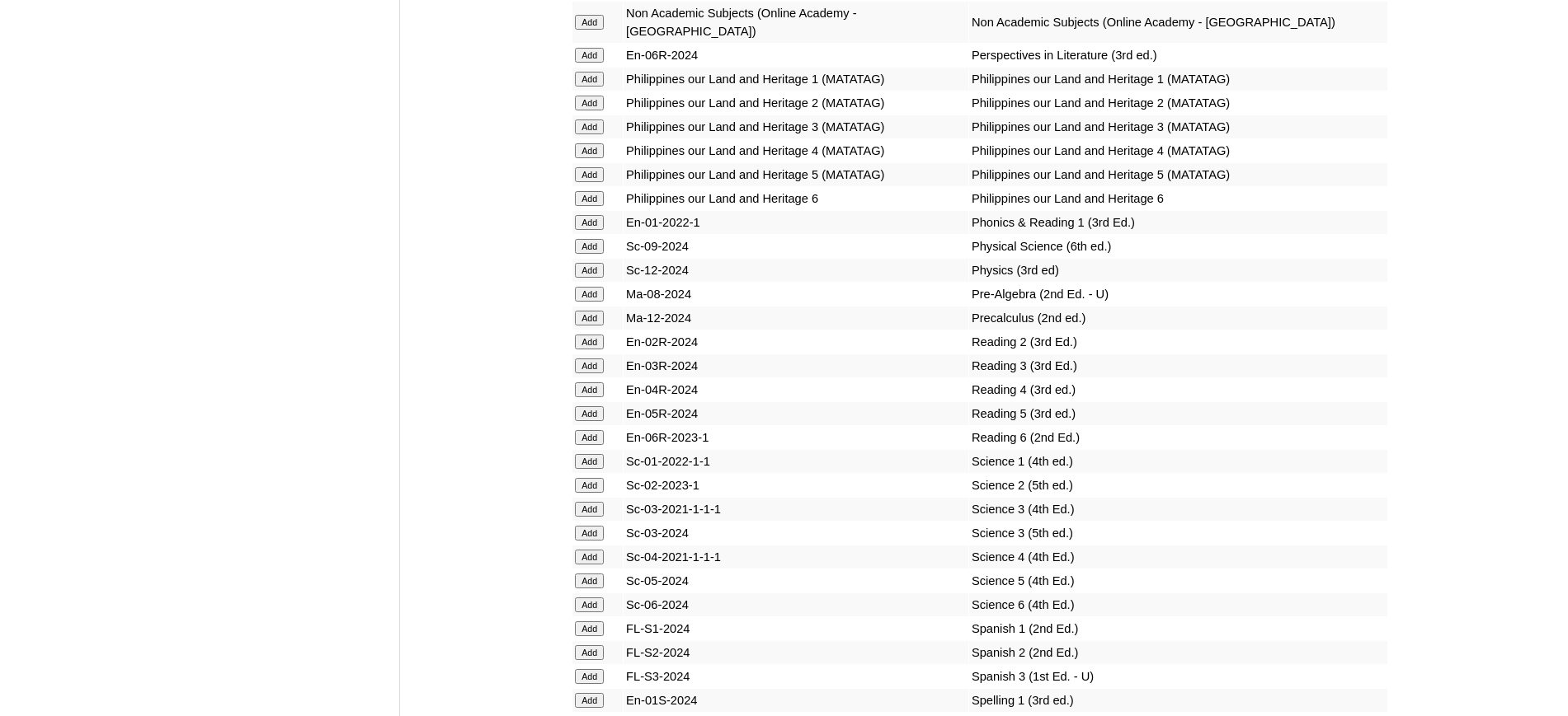
scroll to position [6253, 0]
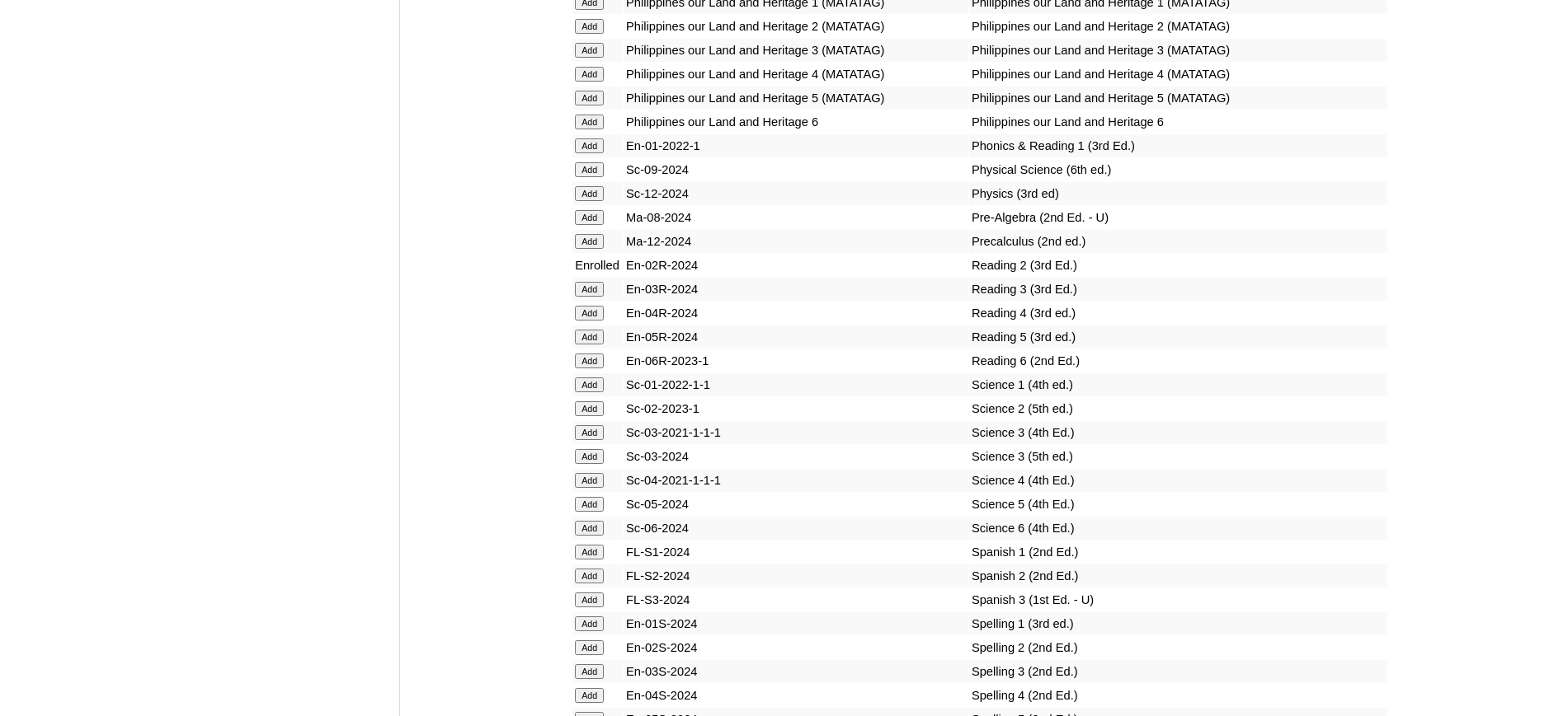
scroll to position [6328, 0]
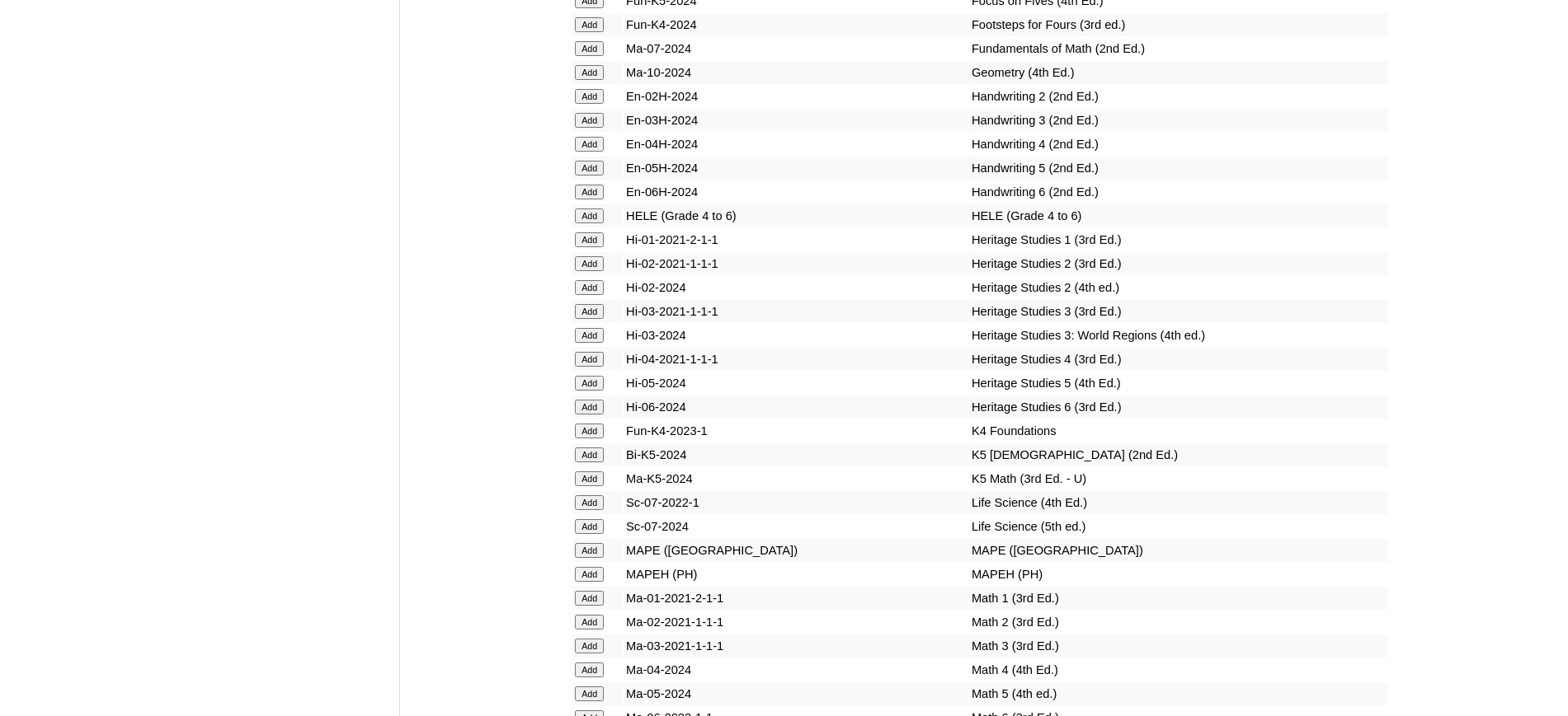
scroll to position [5474, 0]
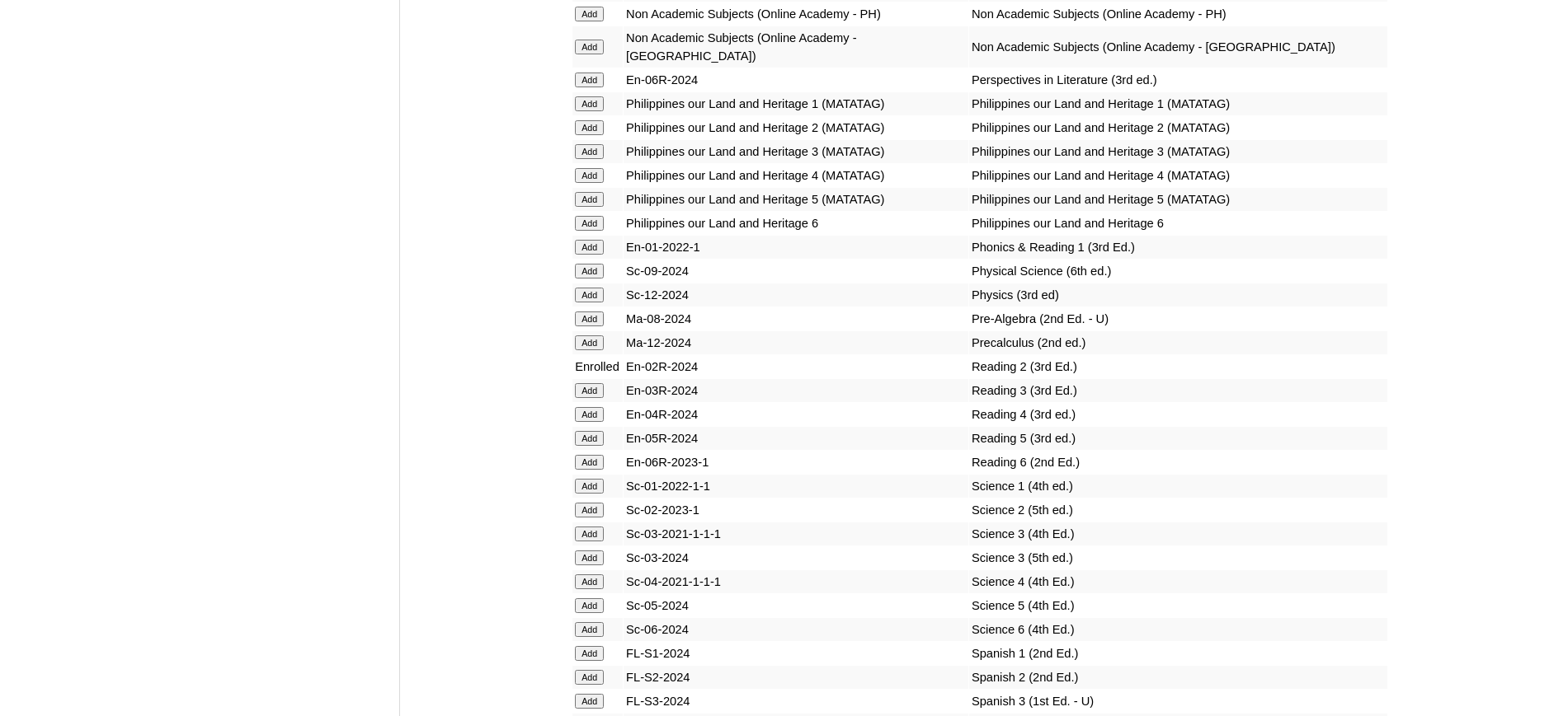
scroll to position [6256, 0]
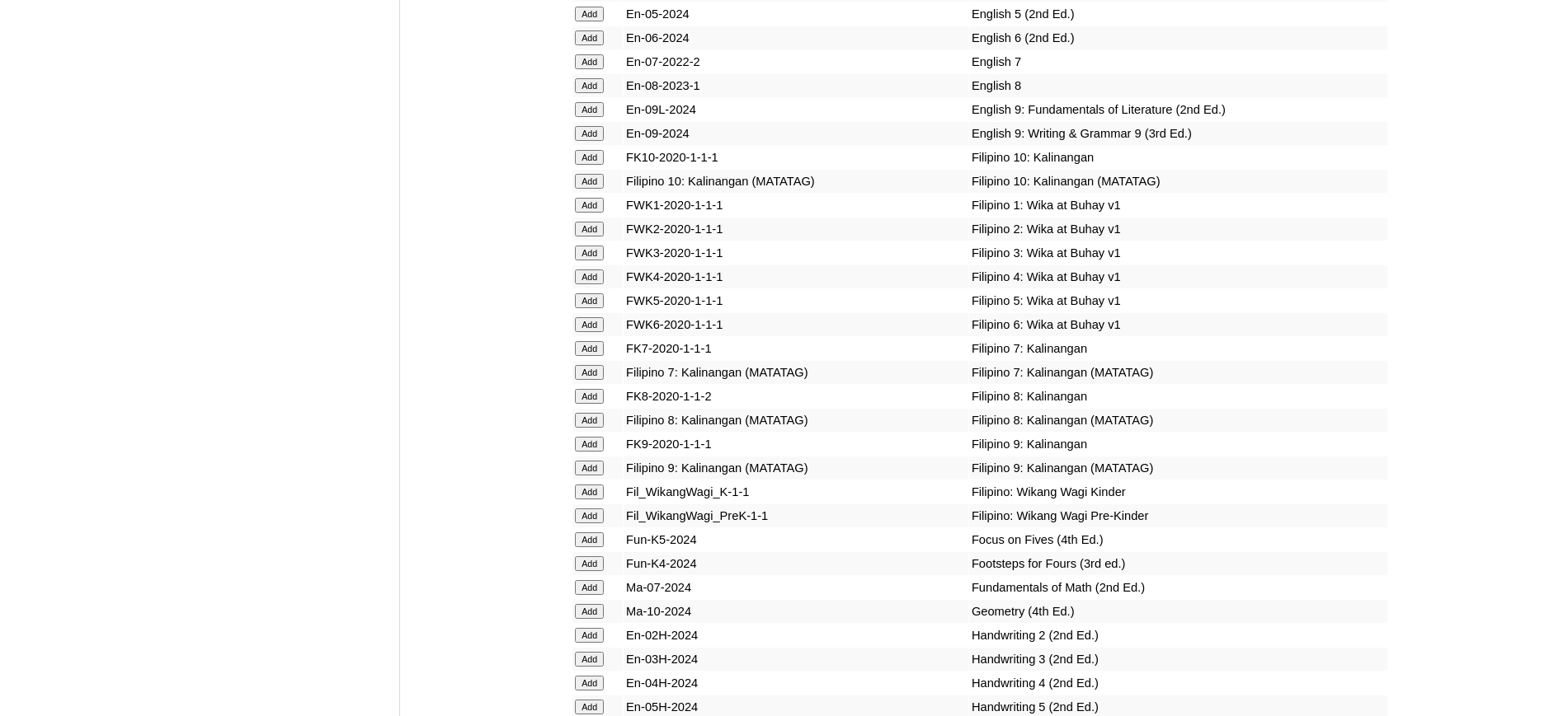
scroll to position [4936, 0]
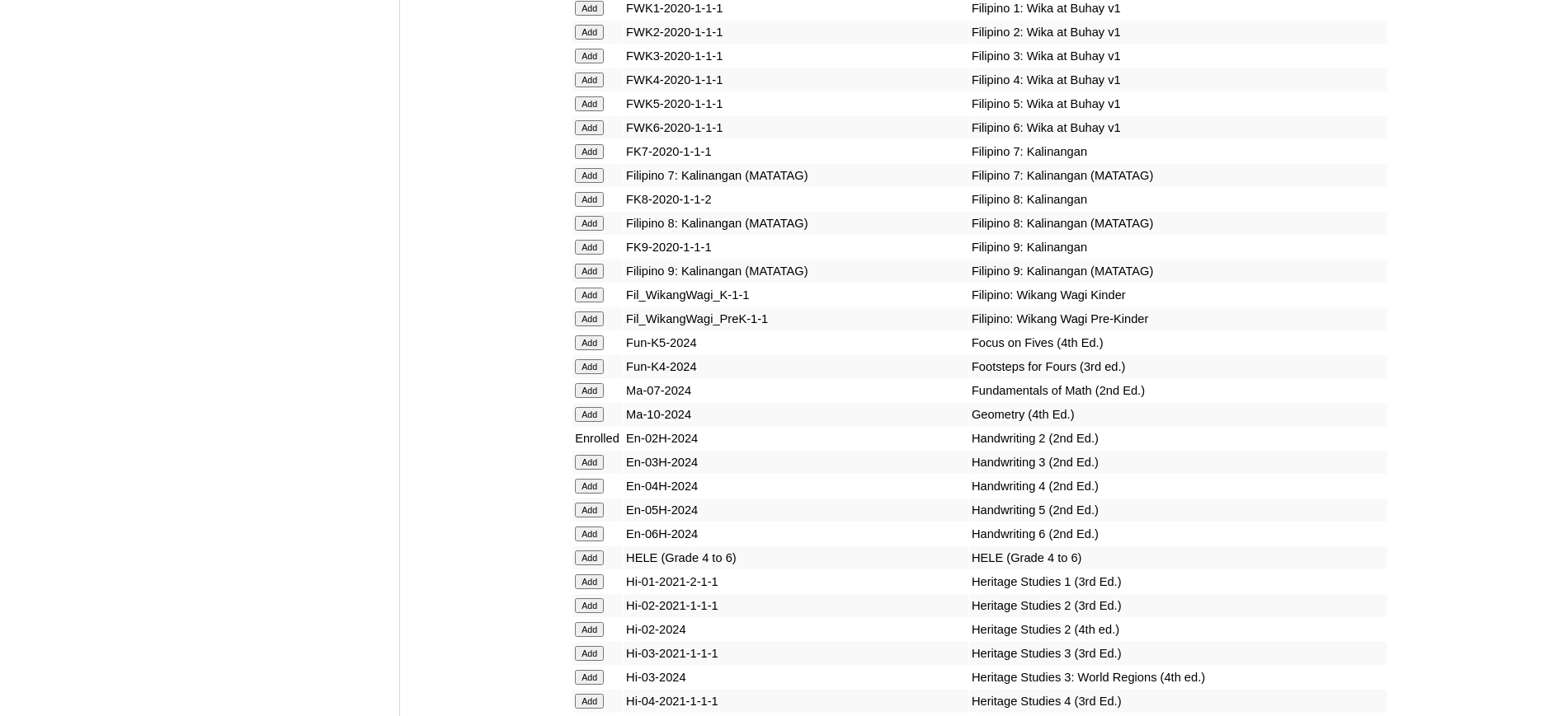
scroll to position [5134, 0]
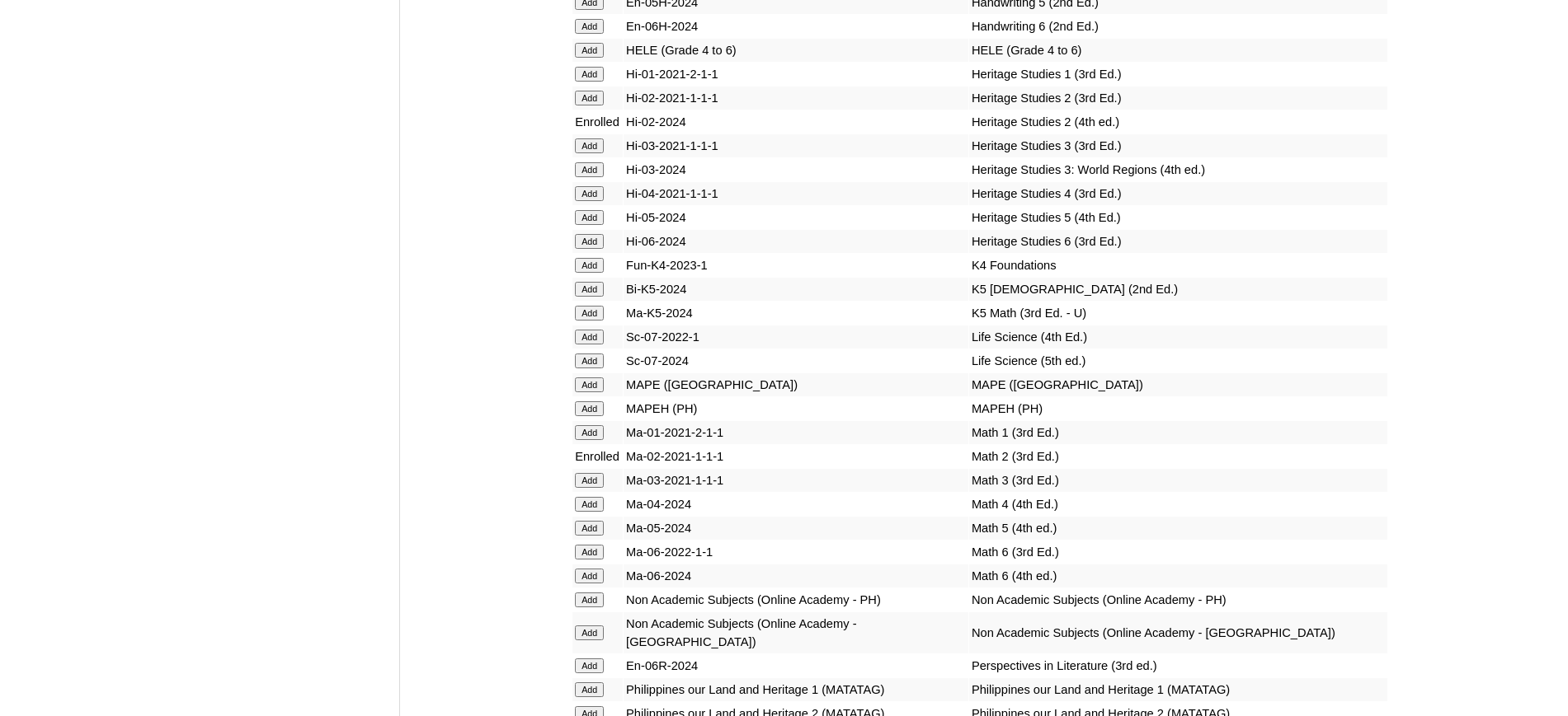
scroll to position [5638, 0]
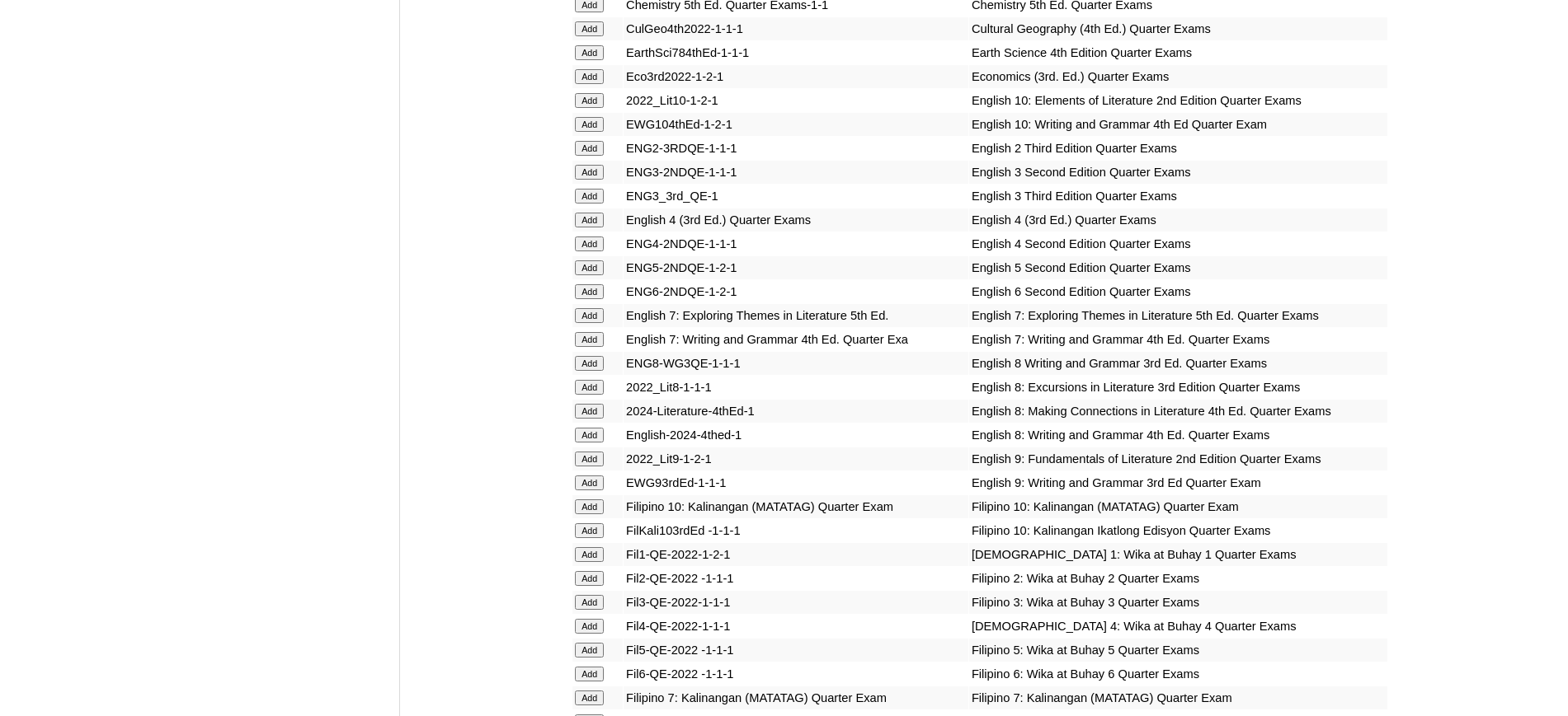
scroll to position [1659, 0]
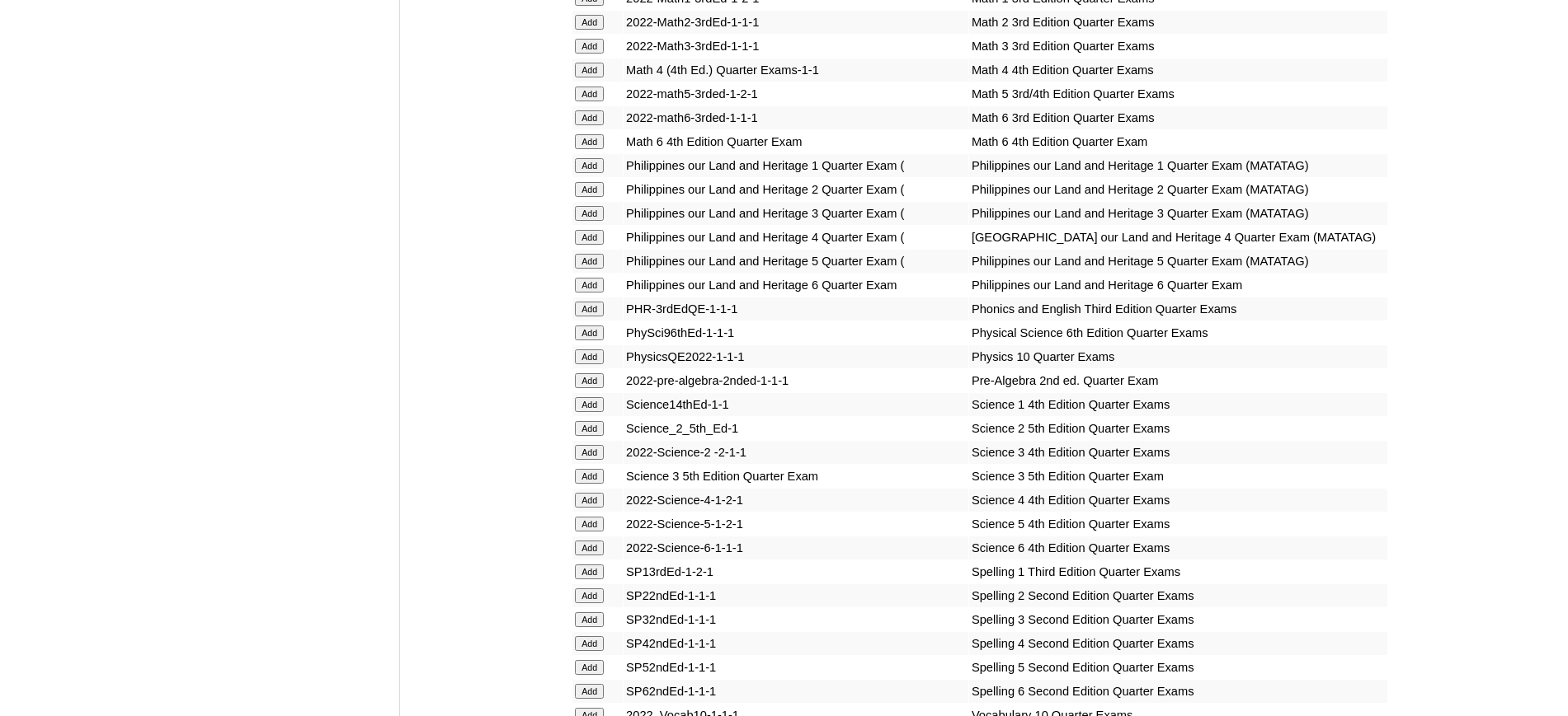
scroll to position [2812, 0]
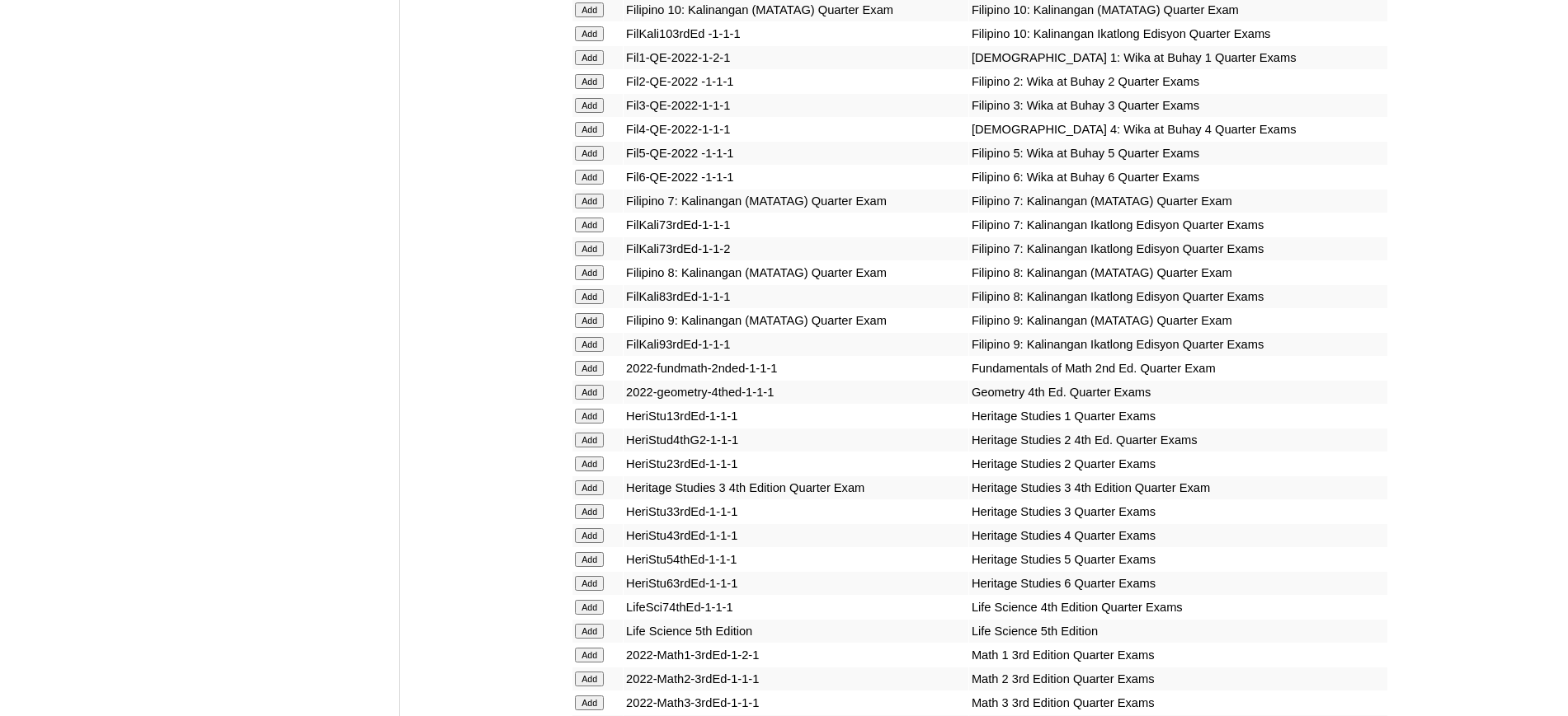
scroll to position [2155, 0]
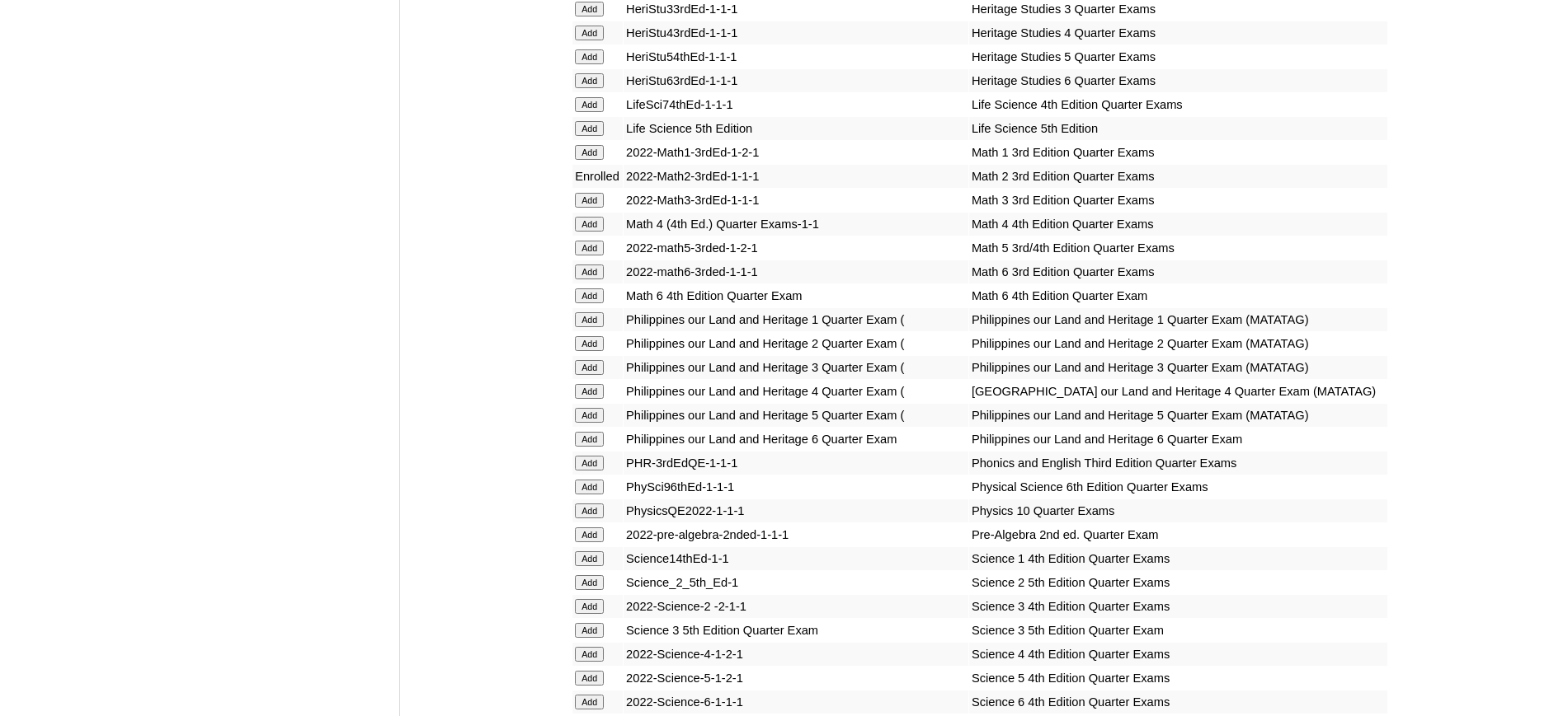
scroll to position [2647, 0]
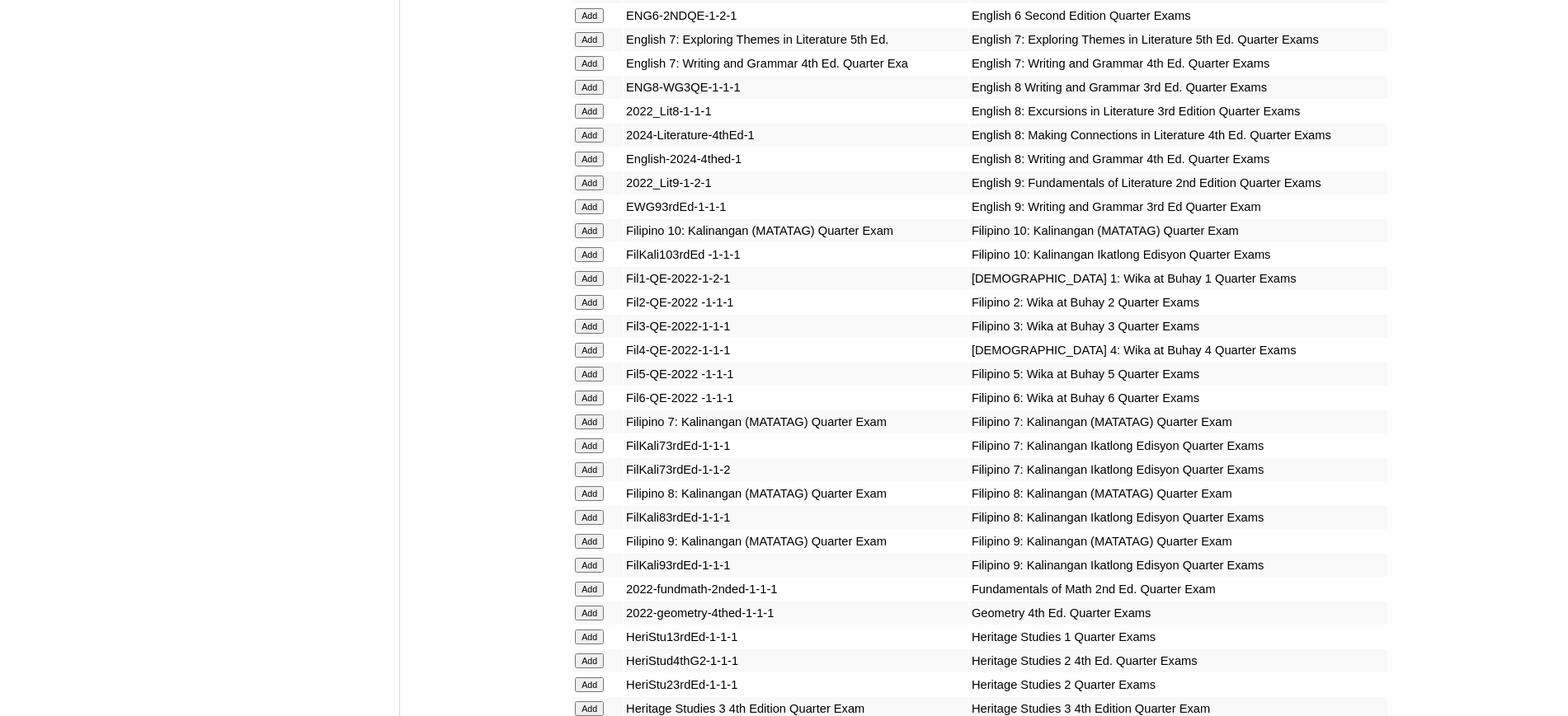
scroll to position [1930, 0]
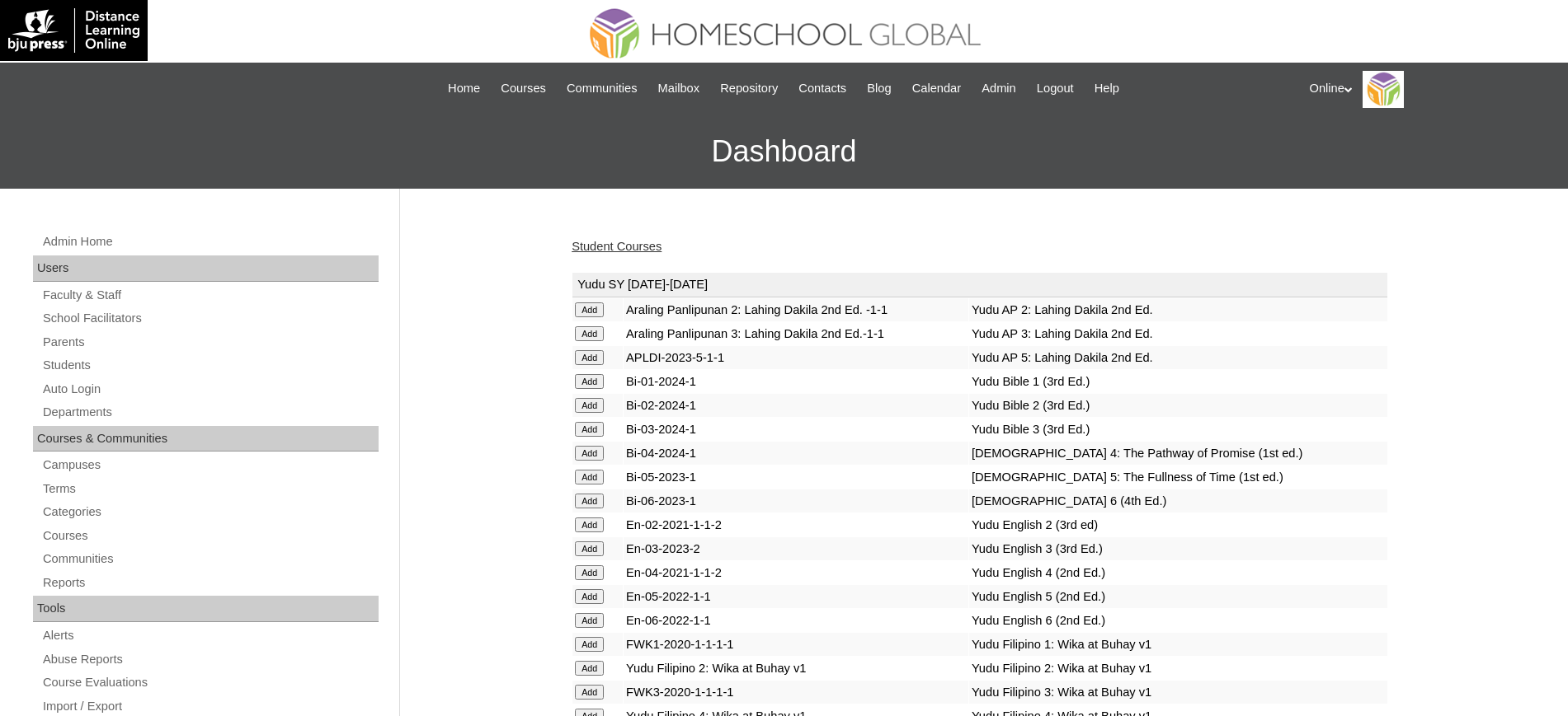
click at [643, 245] on link "Student Courses" at bounding box center [616, 246] width 90 height 13
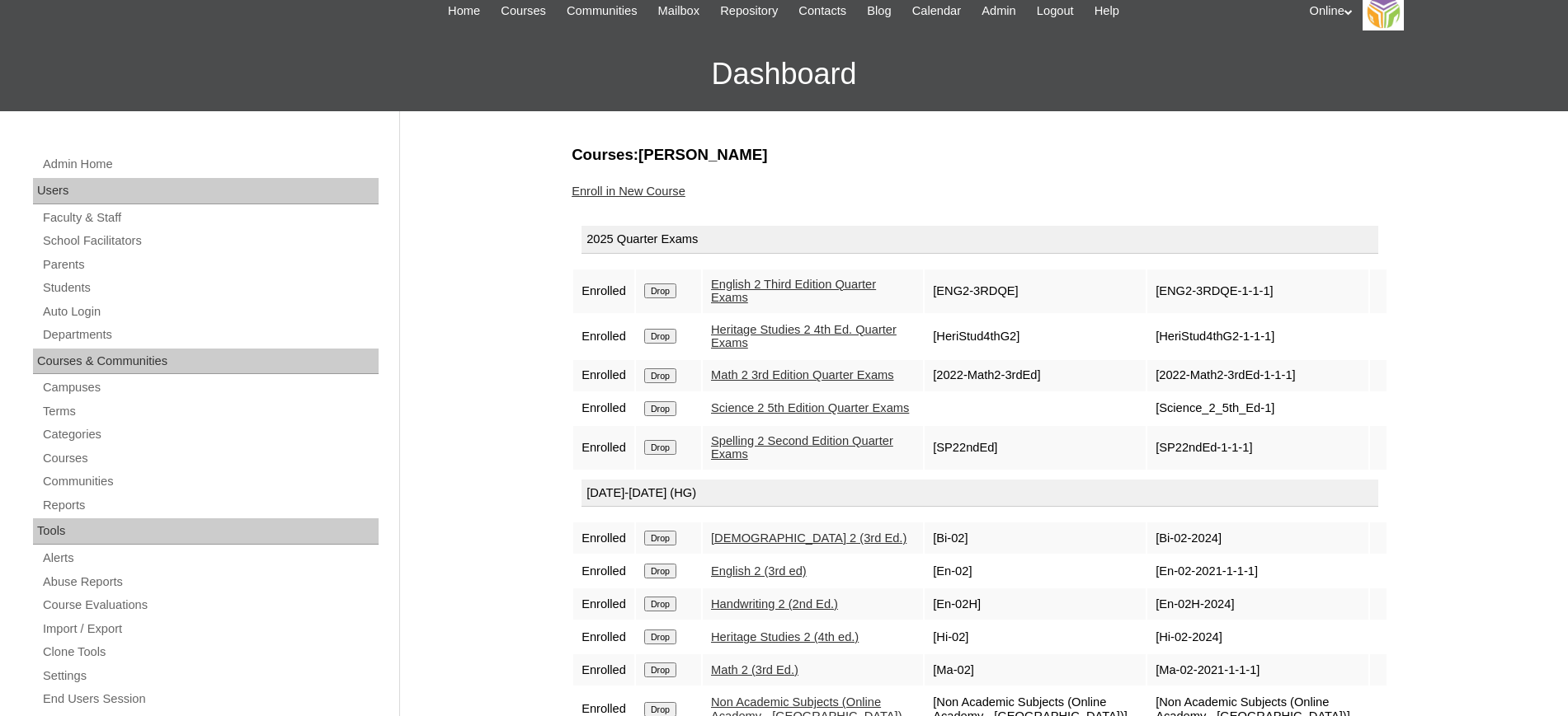
scroll to position [75, 0]
